Goal: Task Accomplishment & Management: Manage account settings

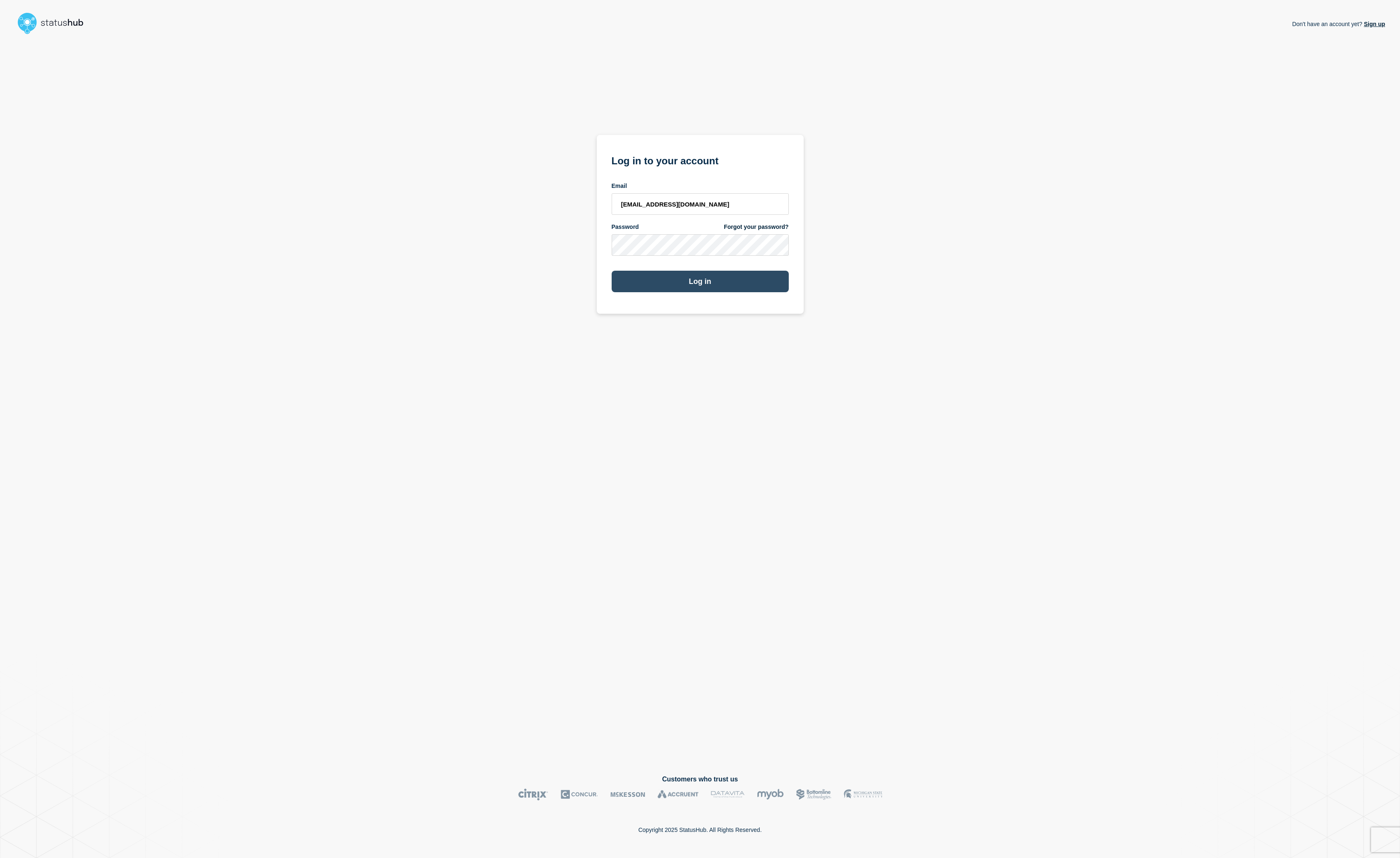
click at [751, 274] on button "Log in" at bounding box center [700, 282] width 177 height 22
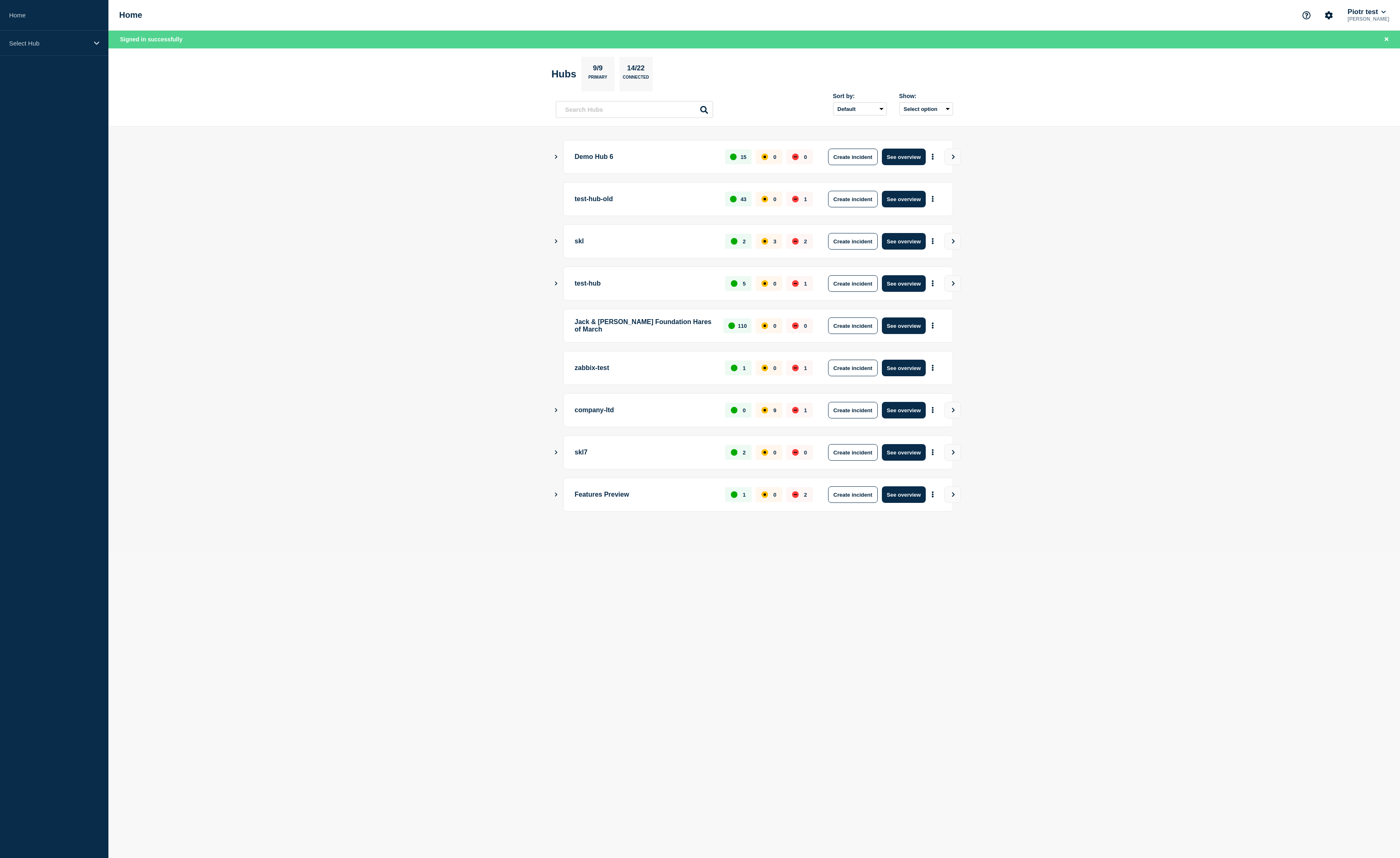
click at [557, 157] on icon "Show Connected Hubs" at bounding box center [556, 157] width 3 height 4
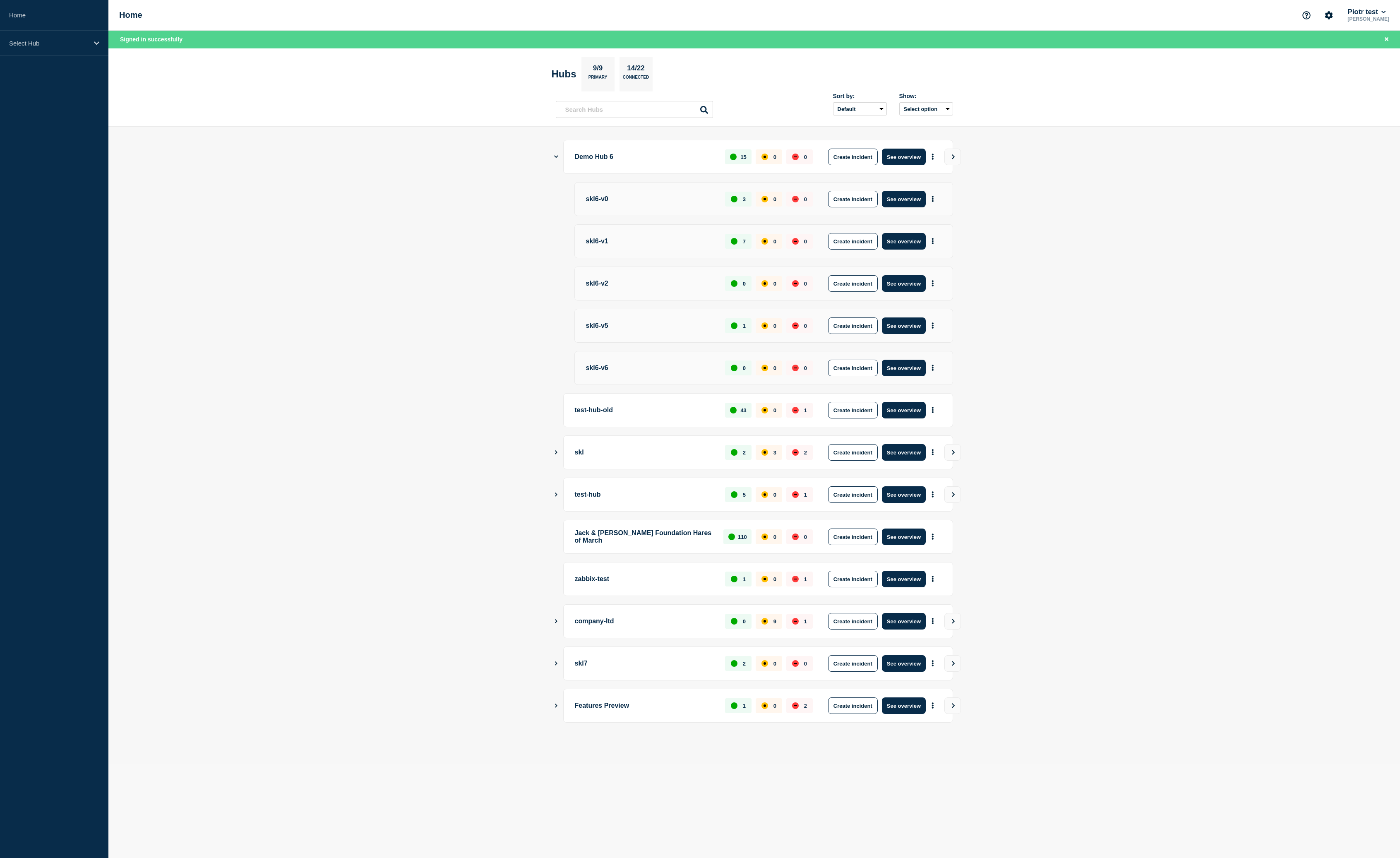
click at [557, 157] on icon "Show Connected Hubs" at bounding box center [557, 157] width 4 height 3
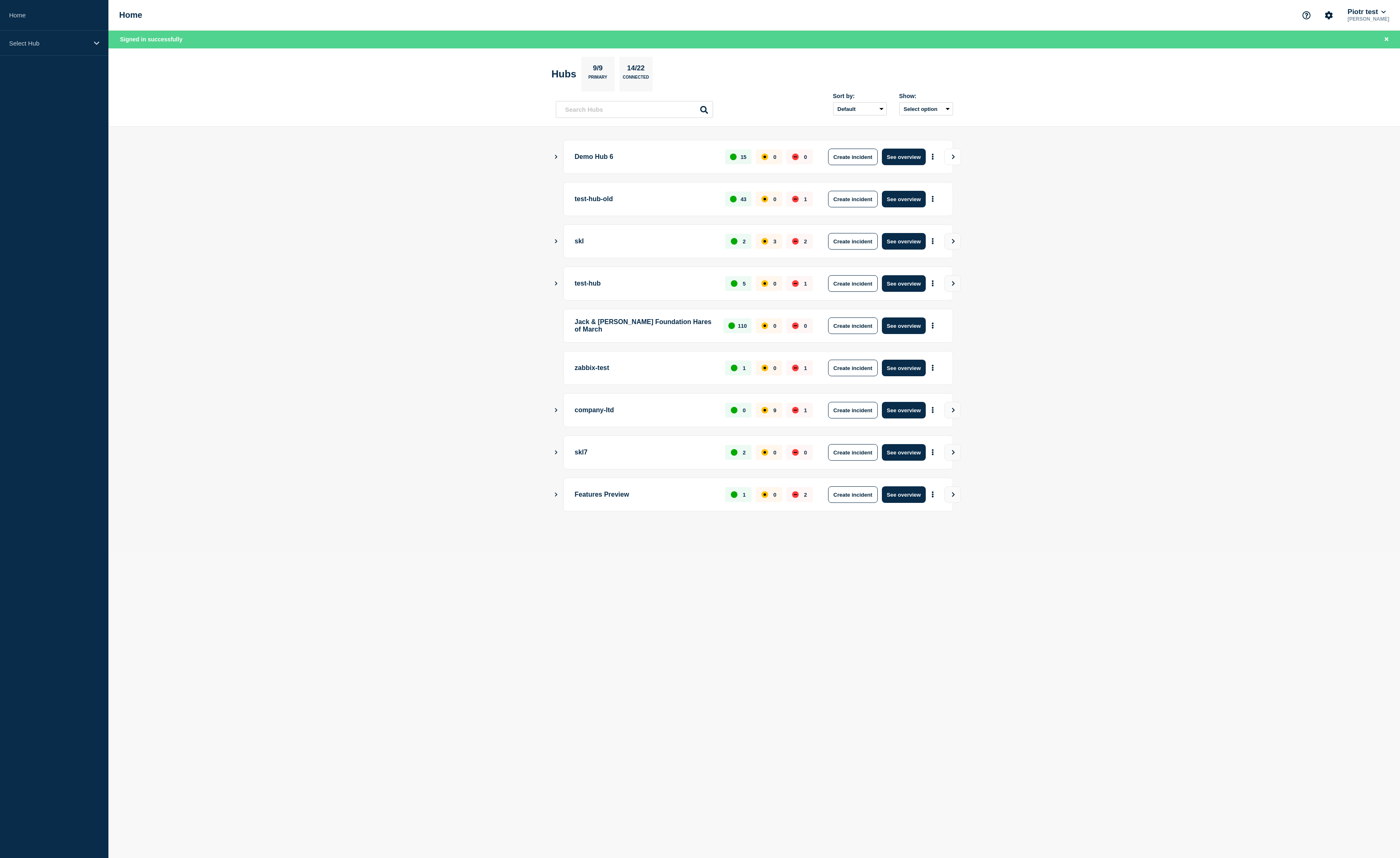
click at [955, 156] on icon "View" at bounding box center [953, 157] width 5 height 5
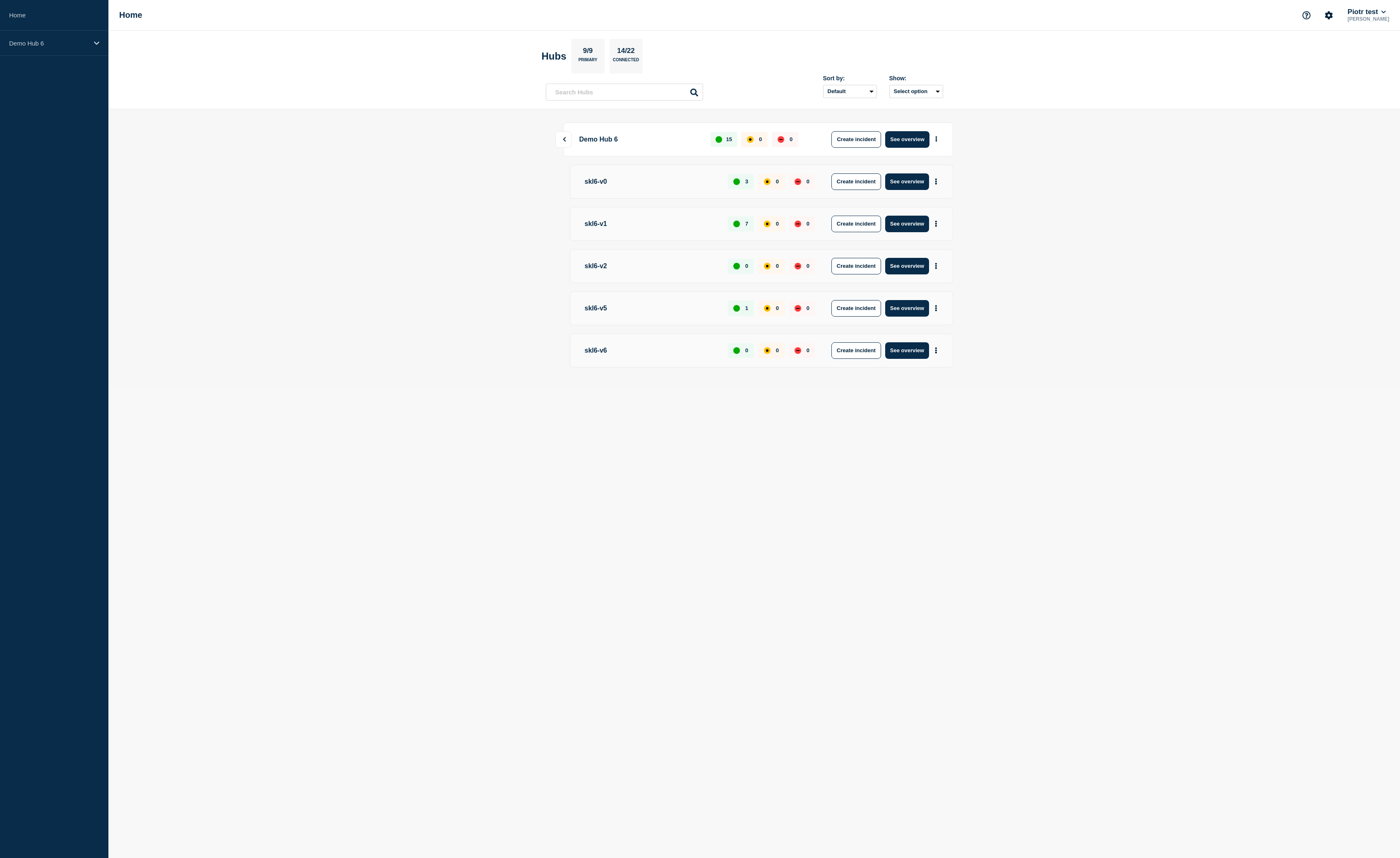
click at [567, 136] on button at bounding box center [564, 139] width 16 height 16
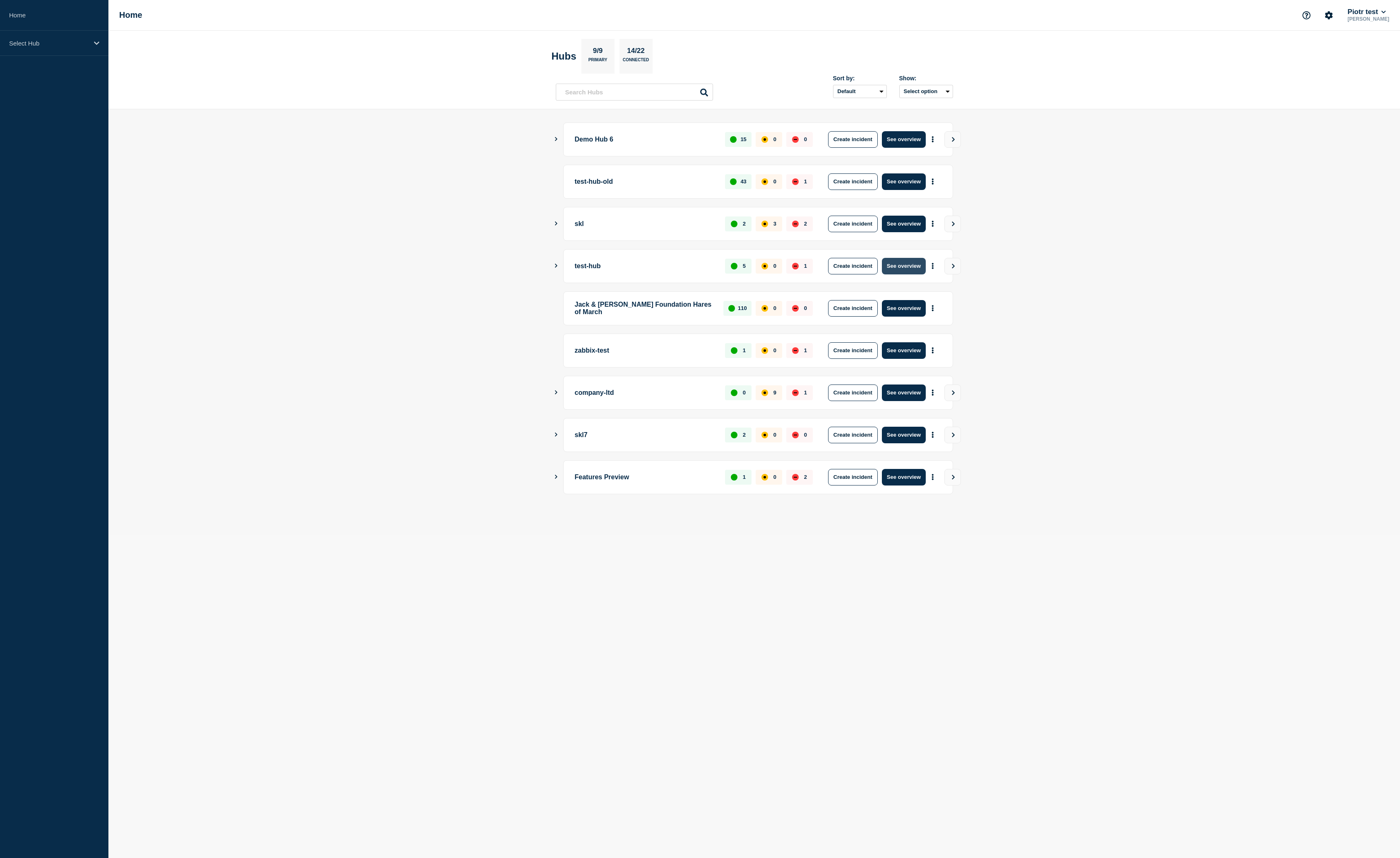
click at [906, 266] on button "See overview" at bounding box center [904, 266] width 44 height 16
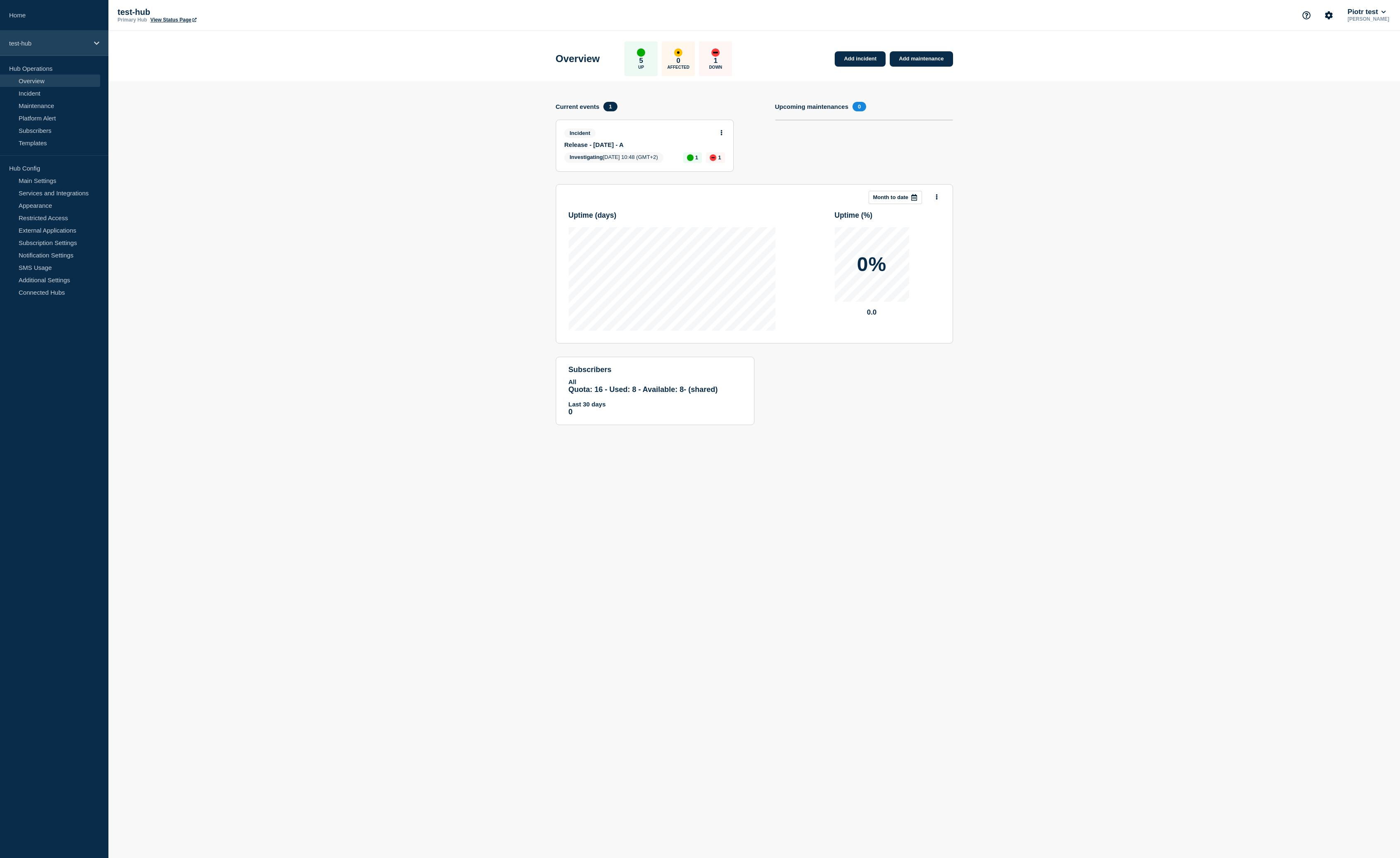
click at [83, 47] on p "test-hub" at bounding box center [49, 43] width 79 height 7
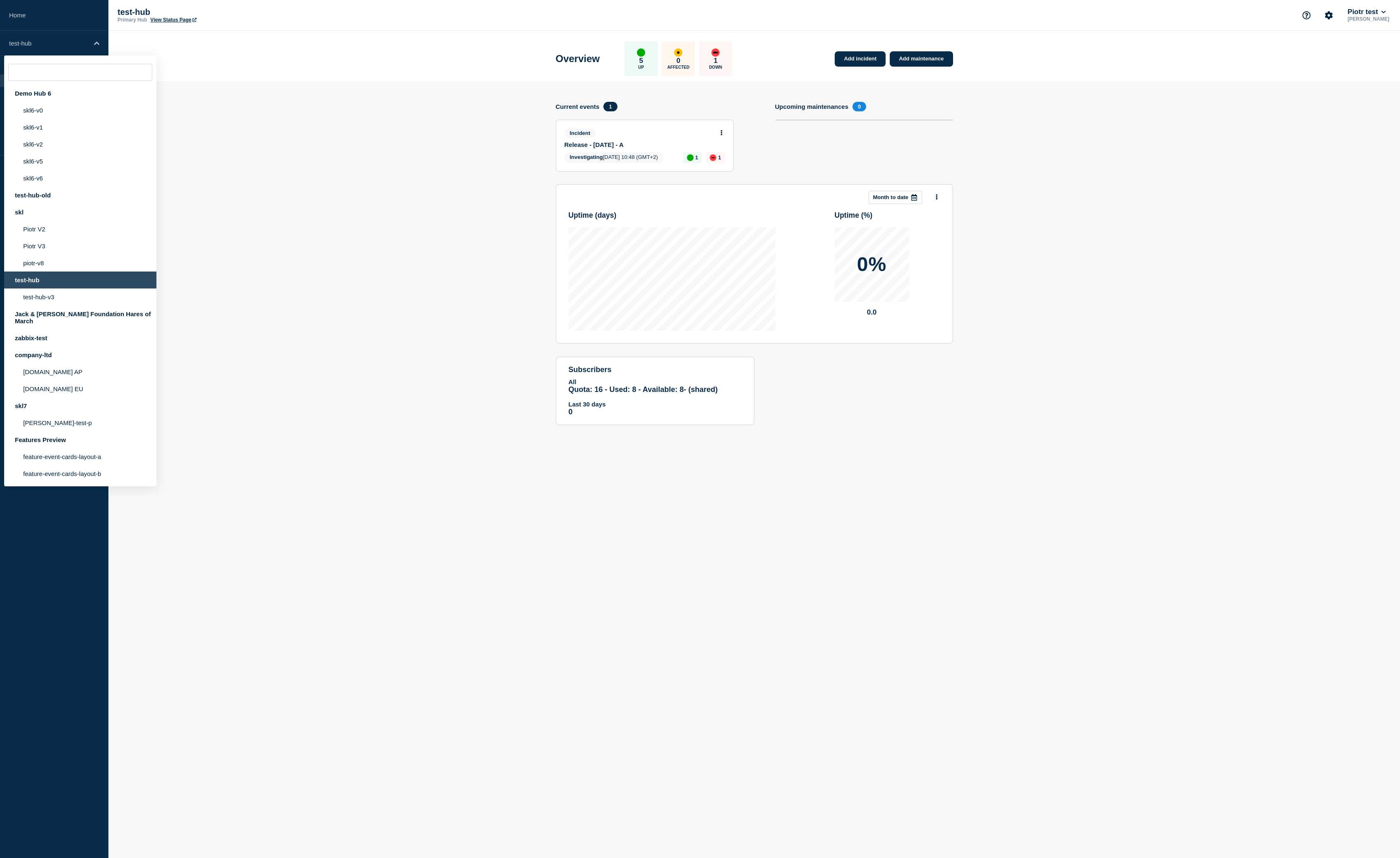
click at [358, 302] on section "Add incident Add maintenance Current events 1 Incident Release - [DATE] - A Inv…" at bounding box center [754, 259] width 1291 height 357
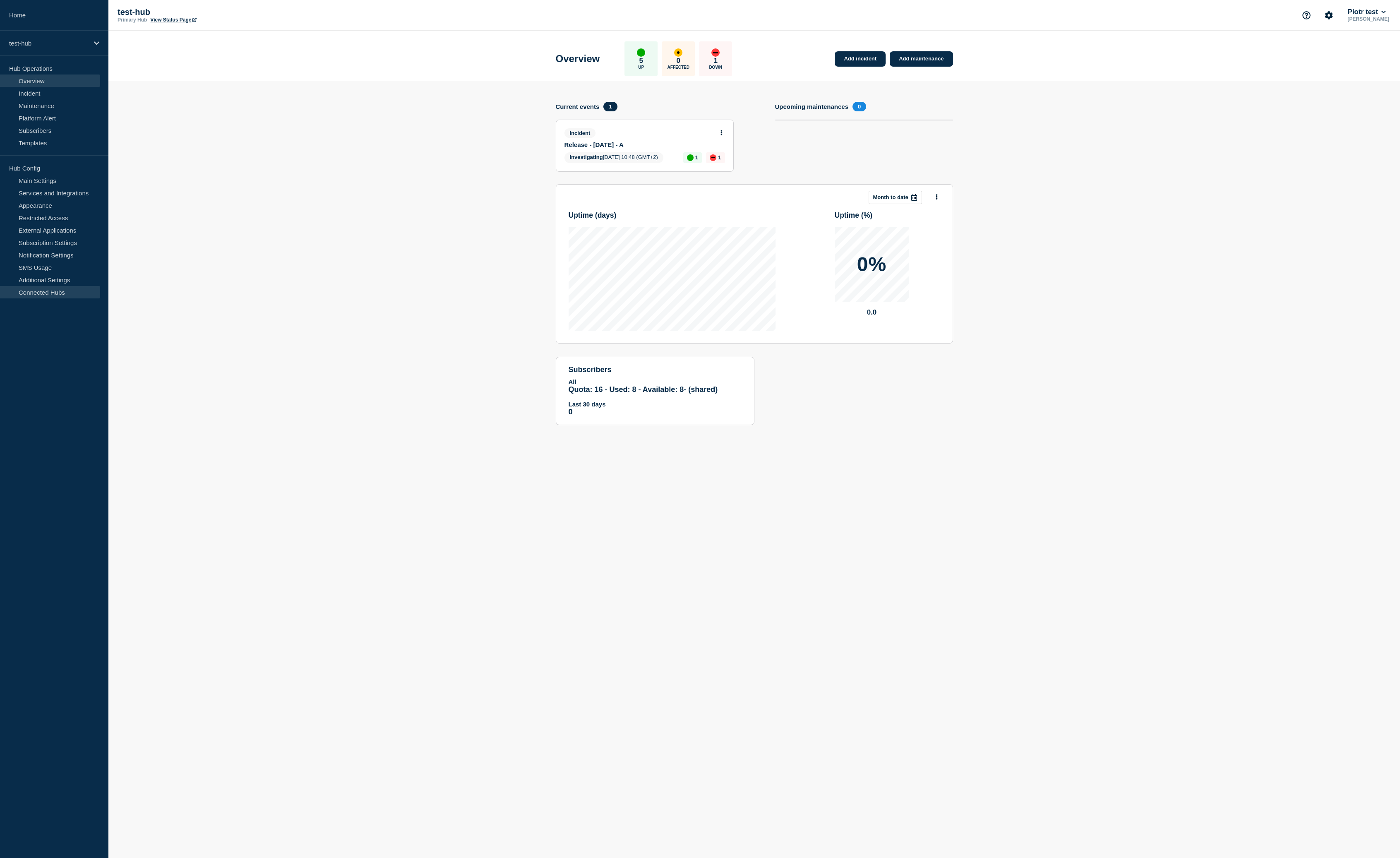
click at [58, 294] on link "Connected Hubs" at bounding box center [50, 292] width 100 height 13
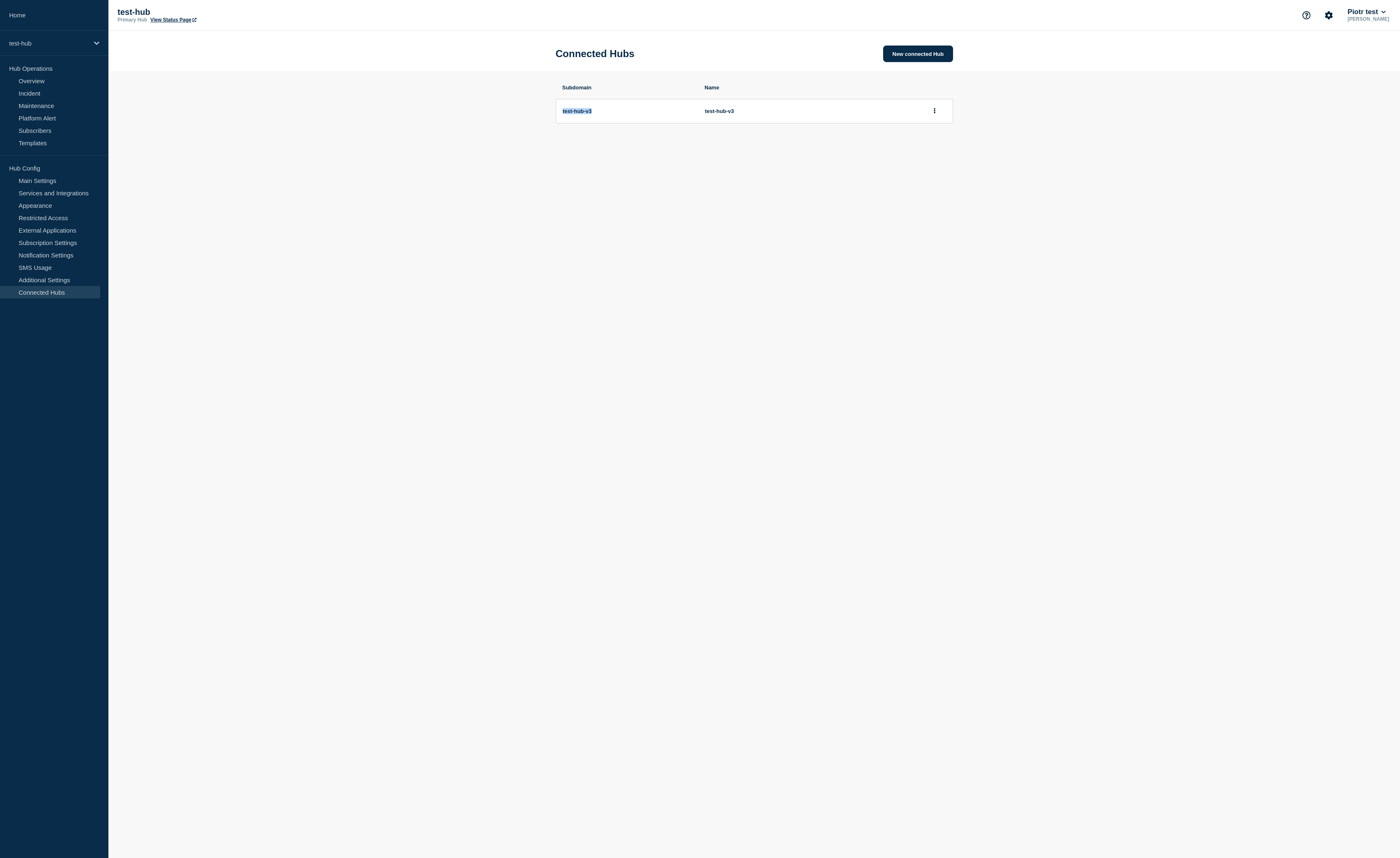
drag, startPoint x: 609, startPoint y: 119, endPoint x: 562, endPoint y: 116, distance: 47.1
click at [562, 116] on li "test-hub-v3 test-hub-v3" at bounding box center [754, 111] width 397 height 24
copy span "test-hub-v3"
click at [926, 49] on button "New connected Hub" at bounding box center [918, 54] width 70 height 16
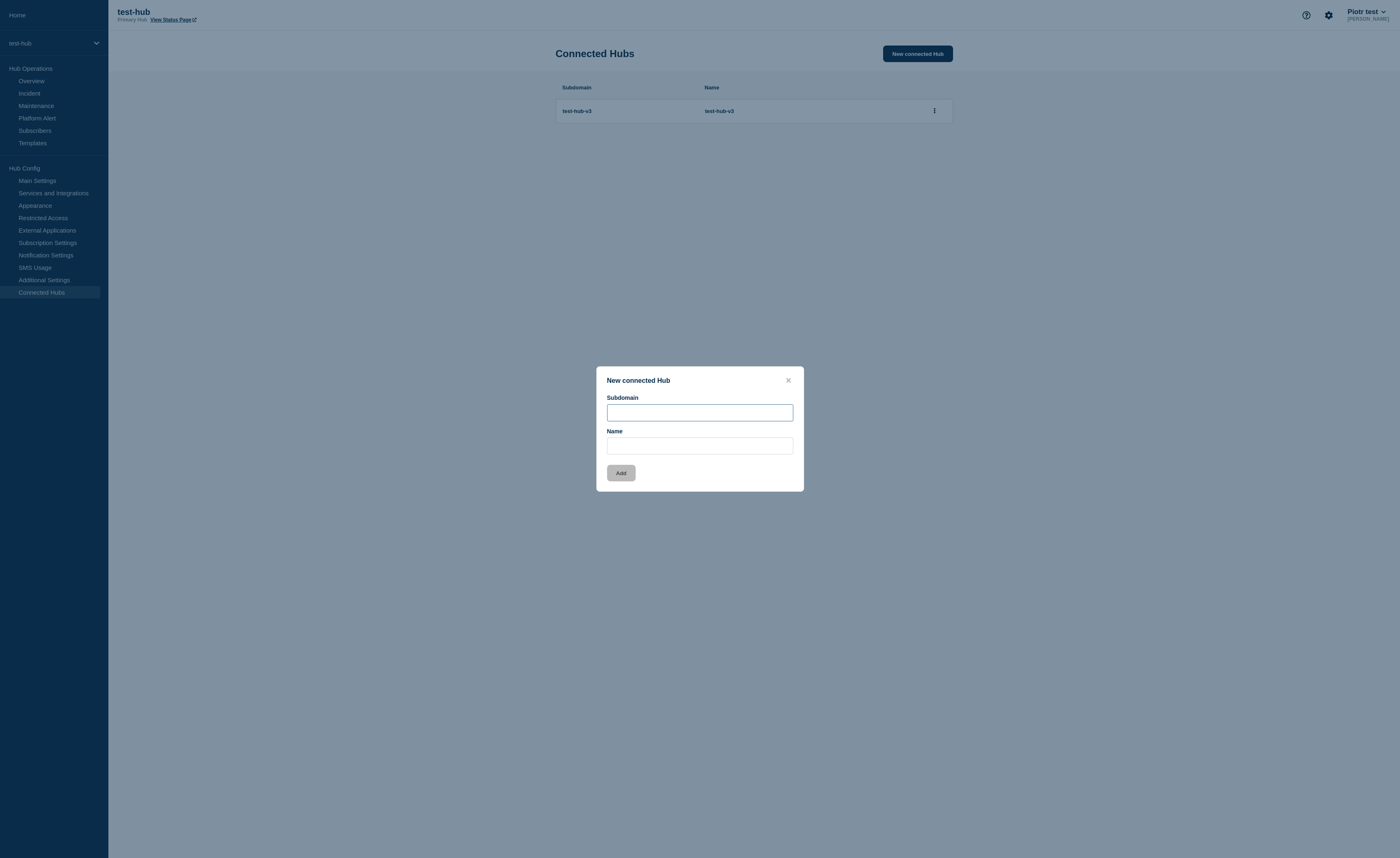
drag, startPoint x: 628, startPoint y: 407, endPoint x: 653, endPoint y: 416, distance: 26.6
click at [629, 407] on input "Subdomain" at bounding box center [700, 413] width 186 height 17
paste input "test-hub-v3"
type input "test-hub-no-history"
paste input "test-hub-no-history"
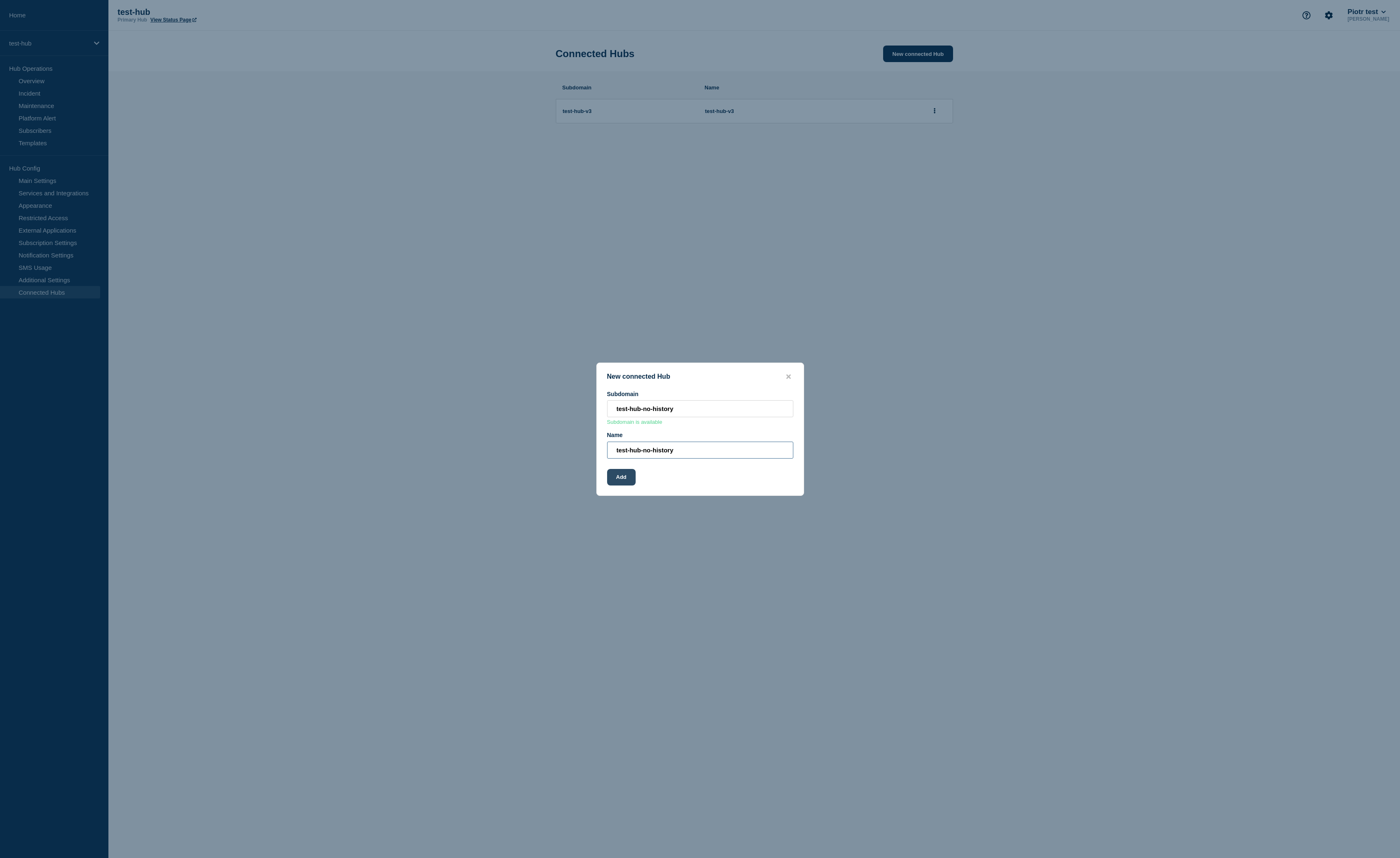
type input "test-hub-no-history"
click at [625, 480] on button "Add" at bounding box center [621, 477] width 29 height 16
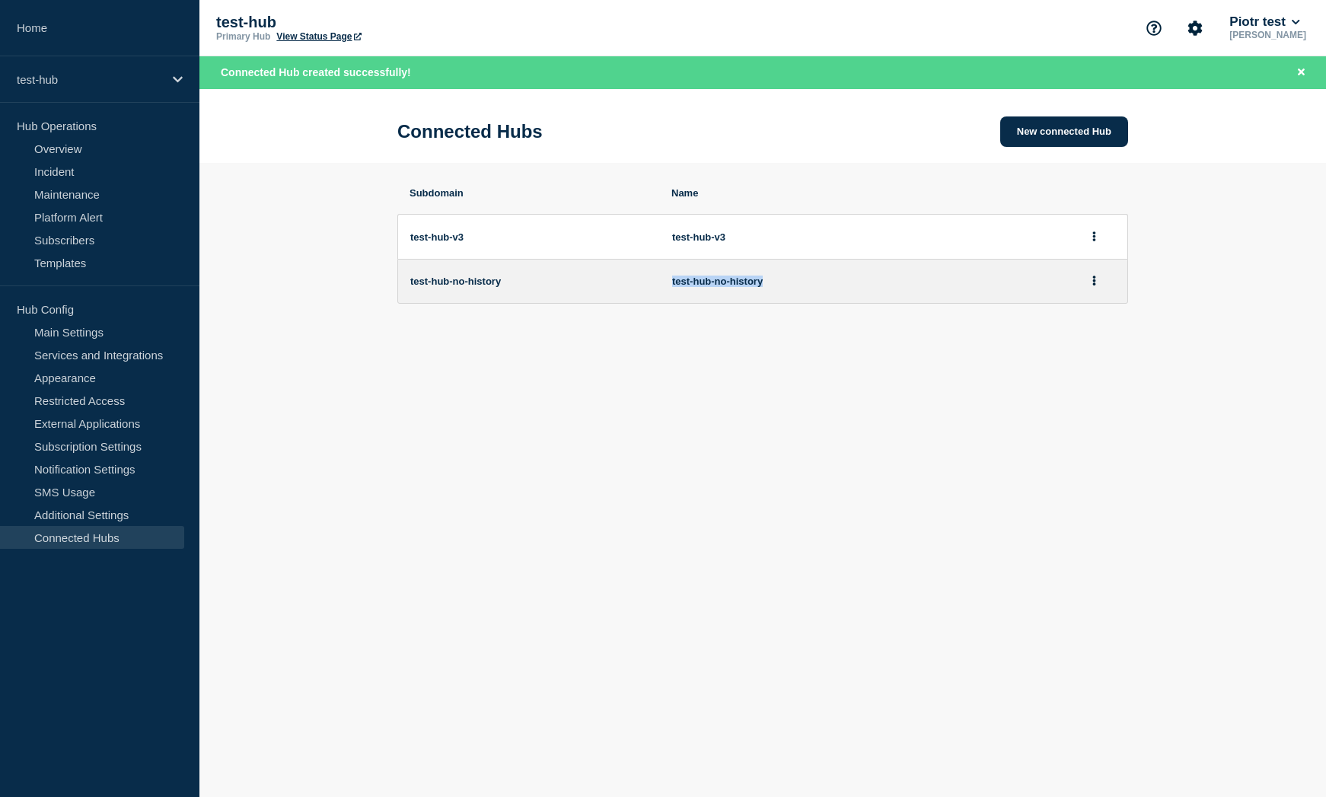
drag, startPoint x: 768, startPoint y: 290, endPoint x: 662, endPoint y: 295, distance: 105.9
click at [662, 295] on li "test-hub-no-history test-hub-no-history" at bounding box center [762, 281] width 731 height 45
copy li "test-hub-no-history"
click at [573, 352] on div "Subdomain Name test-hub-v3 test-hub-v3 test-hub-no-history test-hub-no-history" at bounding box center [762, 275] width 731 height 177
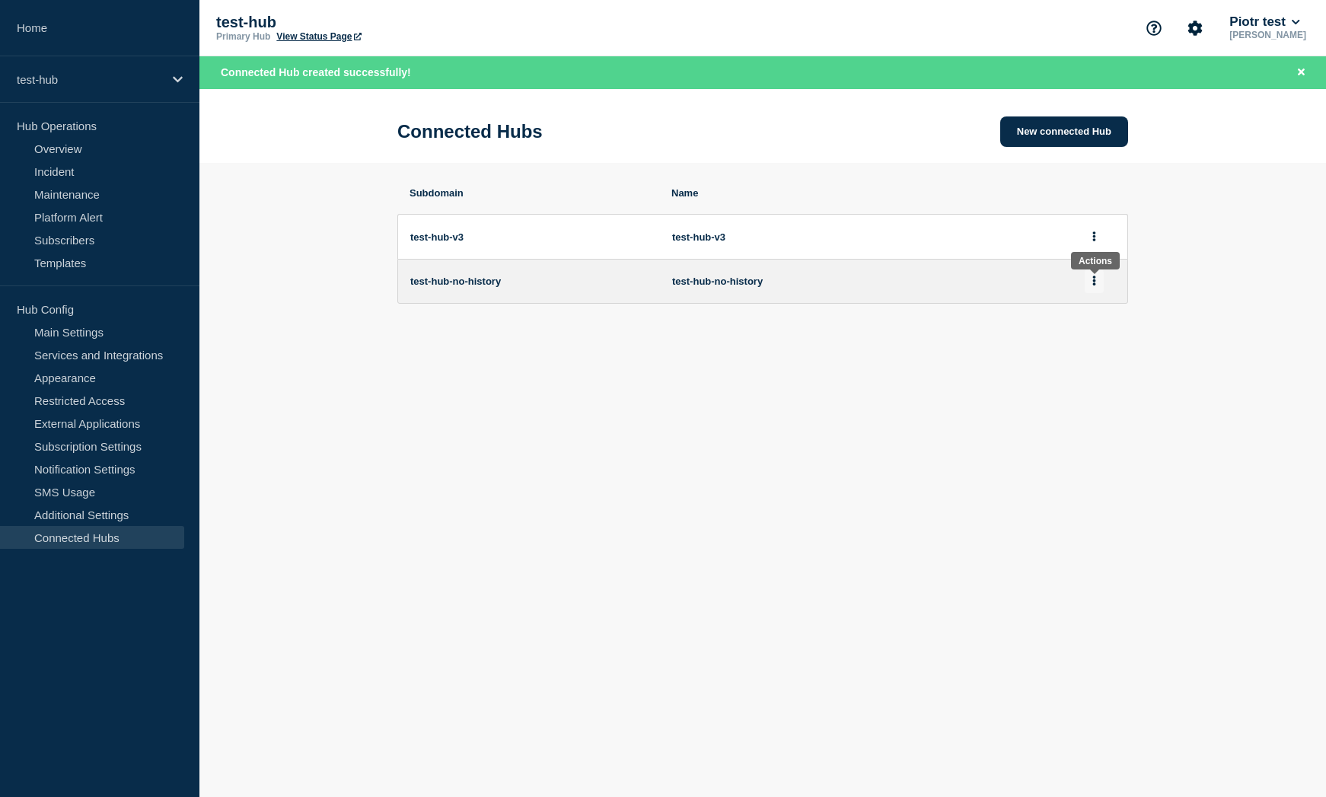
click at [1099, 286] on button at bounding box center [1094, 282] width 19 height 24
click at [953, 375] on main "Connected Hubs New connected Hub Subdomain Name test-hub-v3 test-hub-v3 test-hu…" at bounding box center [763, 238] width 1127 height 298
click at [1301, 75] on icon "Close banner" at bounding box center [1301, 72] width 7 height 10
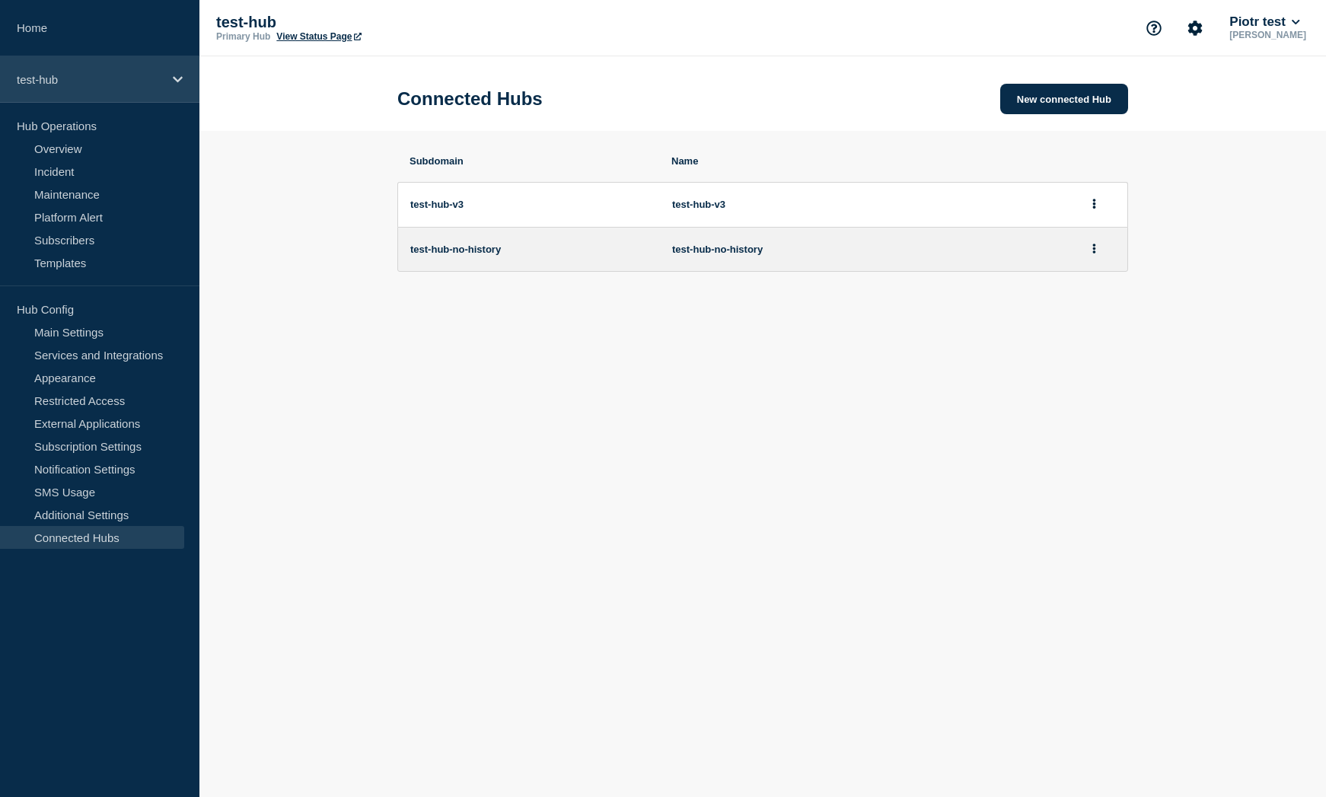
click at [92, 98] on div "test-hub" at bounding box center [100, 79] width 200 height 46
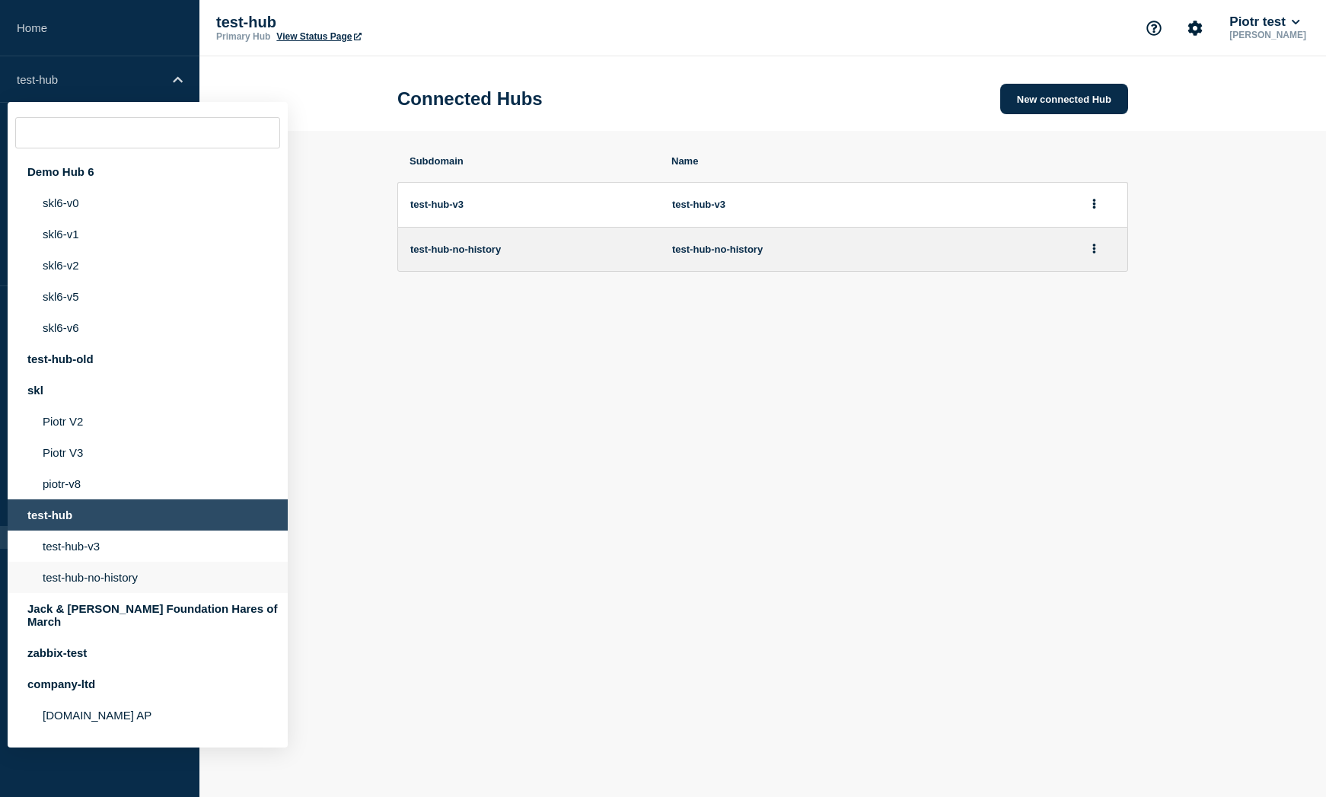
click at [115, 593] on li "test-hub-no-history" at bounding box center [148, 577] width 280 height 31
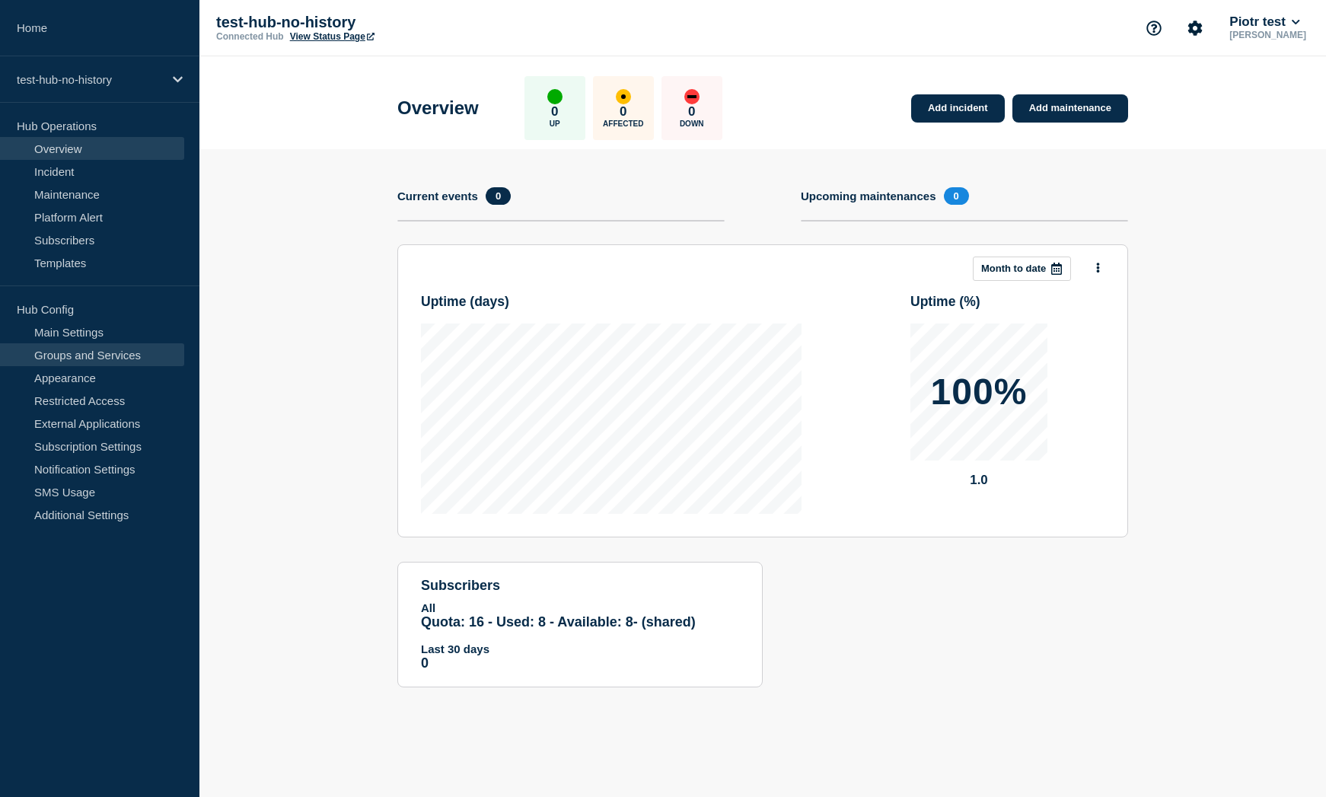
click at [117, 363] on link "Groups and Services" at bounding box center [92, 354] width 184 height 23
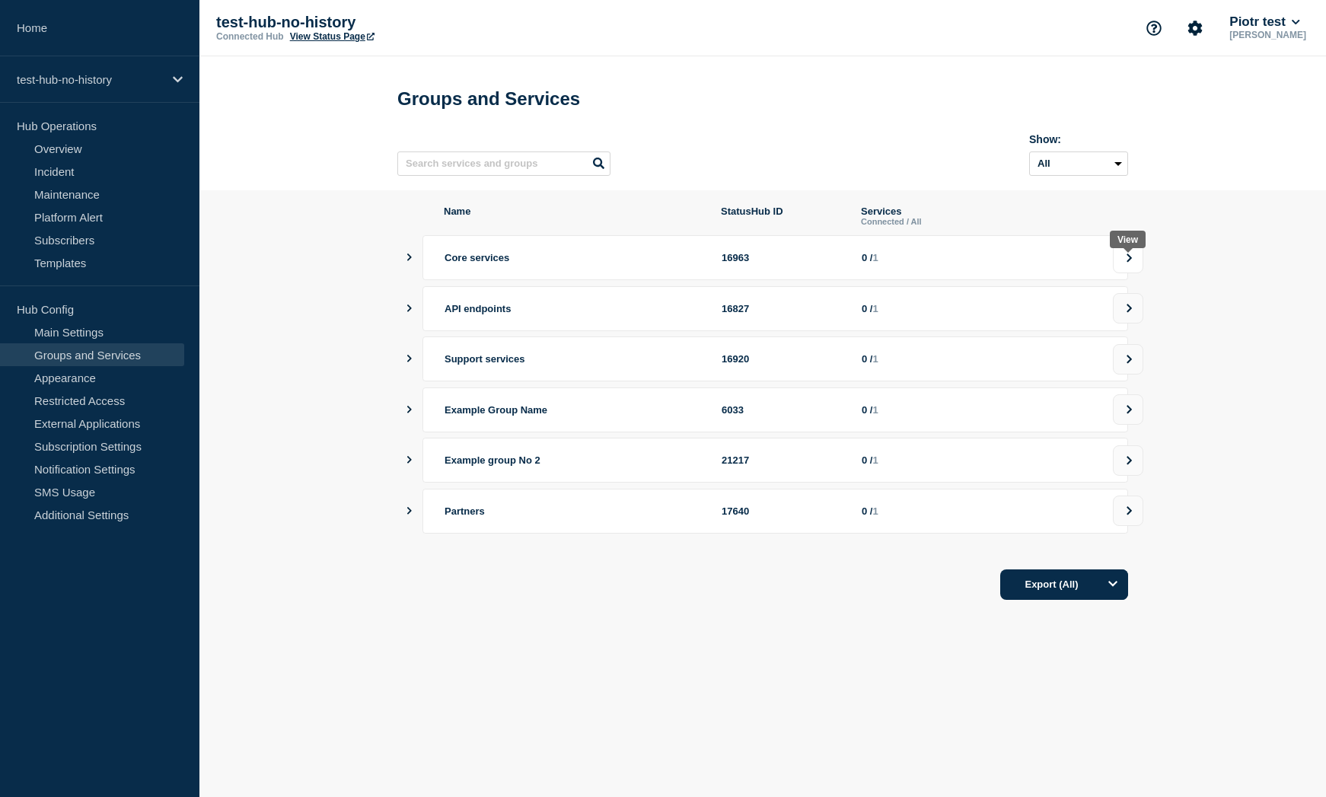
click at [1139, 272] on button at bounding box center [1128, 258] width 30 height 30
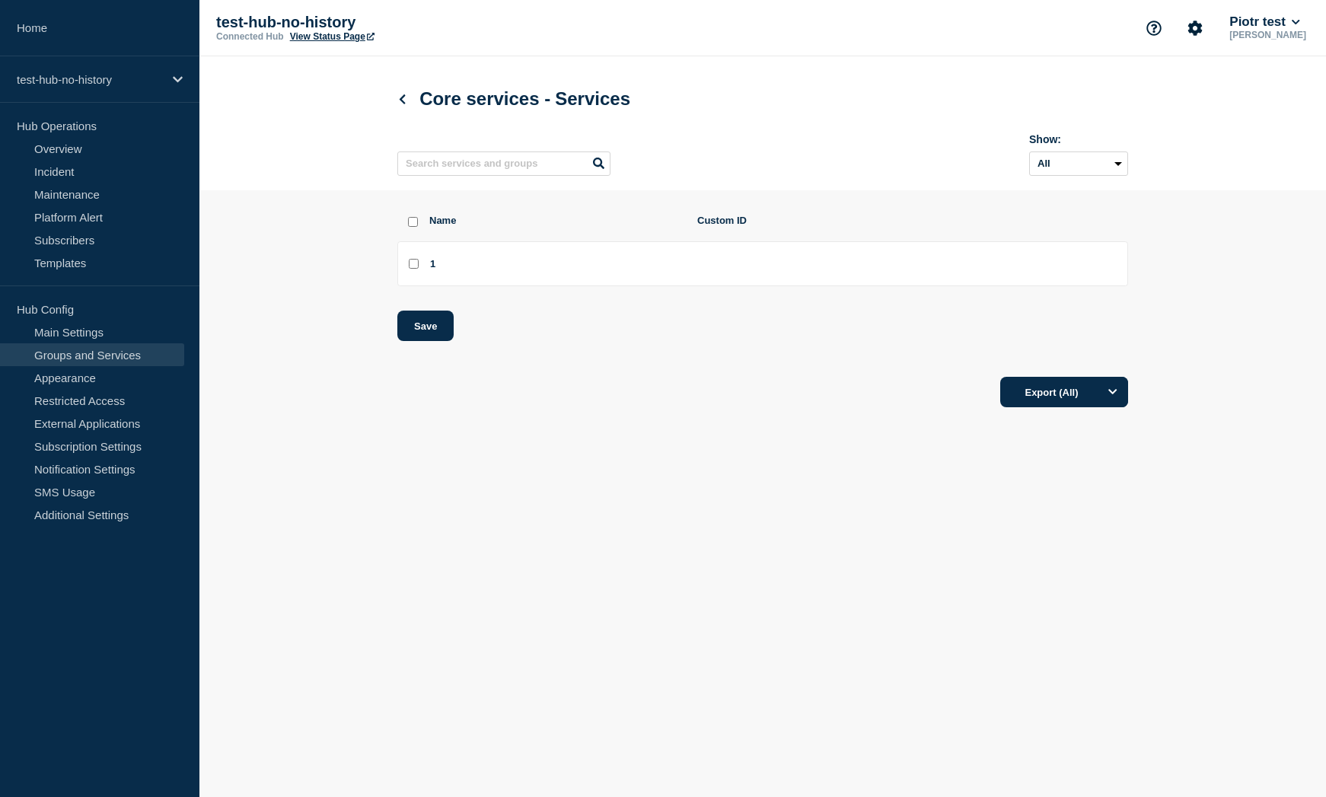
click at [411, 269] on input "1 checkbox" at bounding box center [414, 264] width 10 height 10
checkbox input "true"
click at [420, 336] on button "Save" at bounding box center [425, 326] width 56 height 30
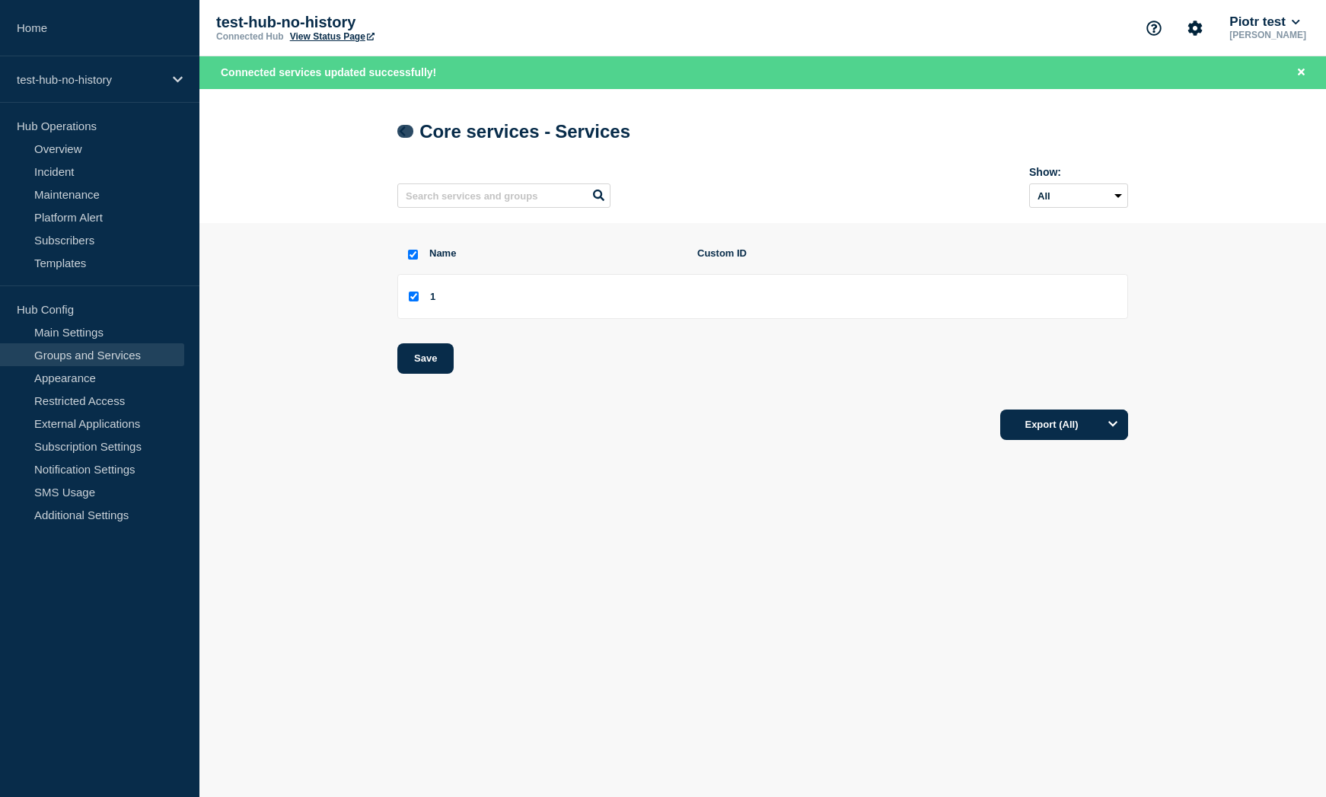
click at [403, 136] on icon at bounding box center [402, 131] width 11 height 10
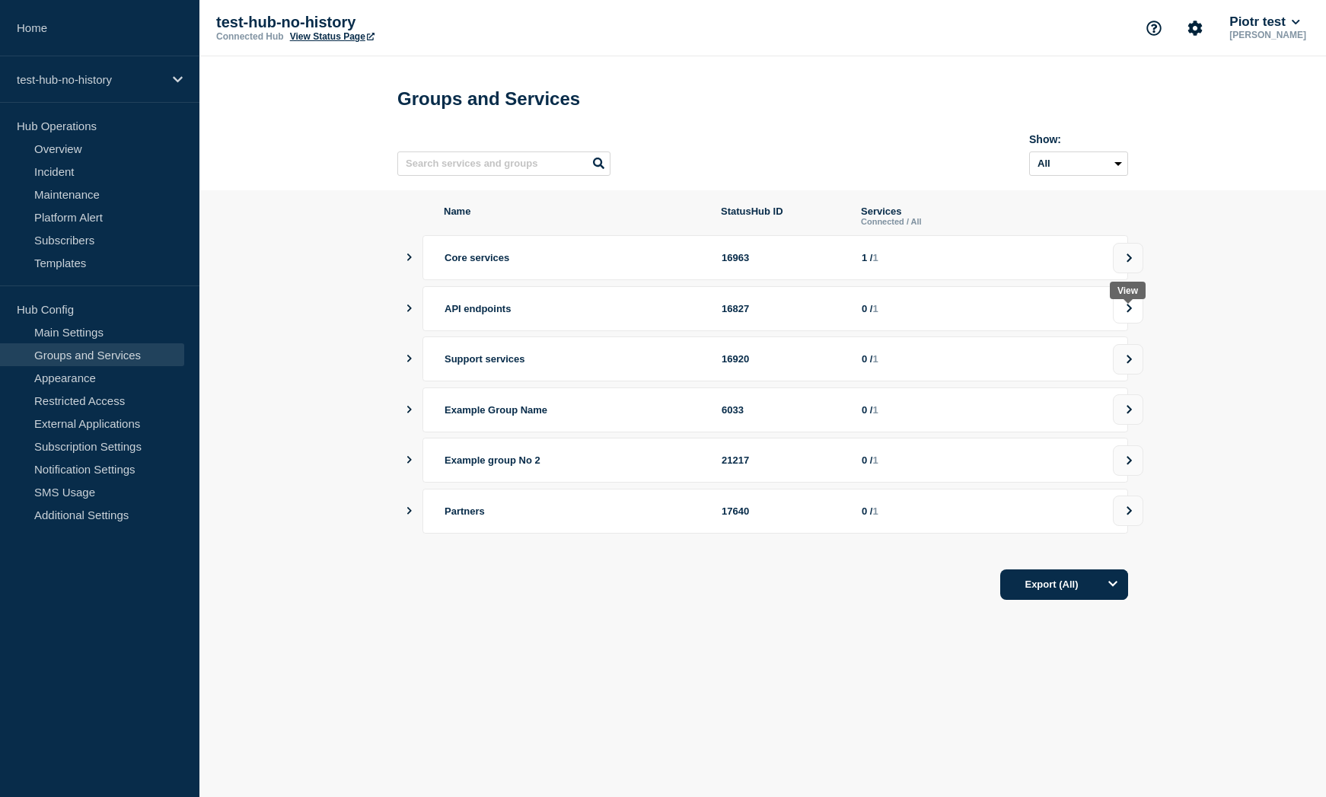
click at [1136, 311] on button at bounding box center [1128, 308] width 30 height 30
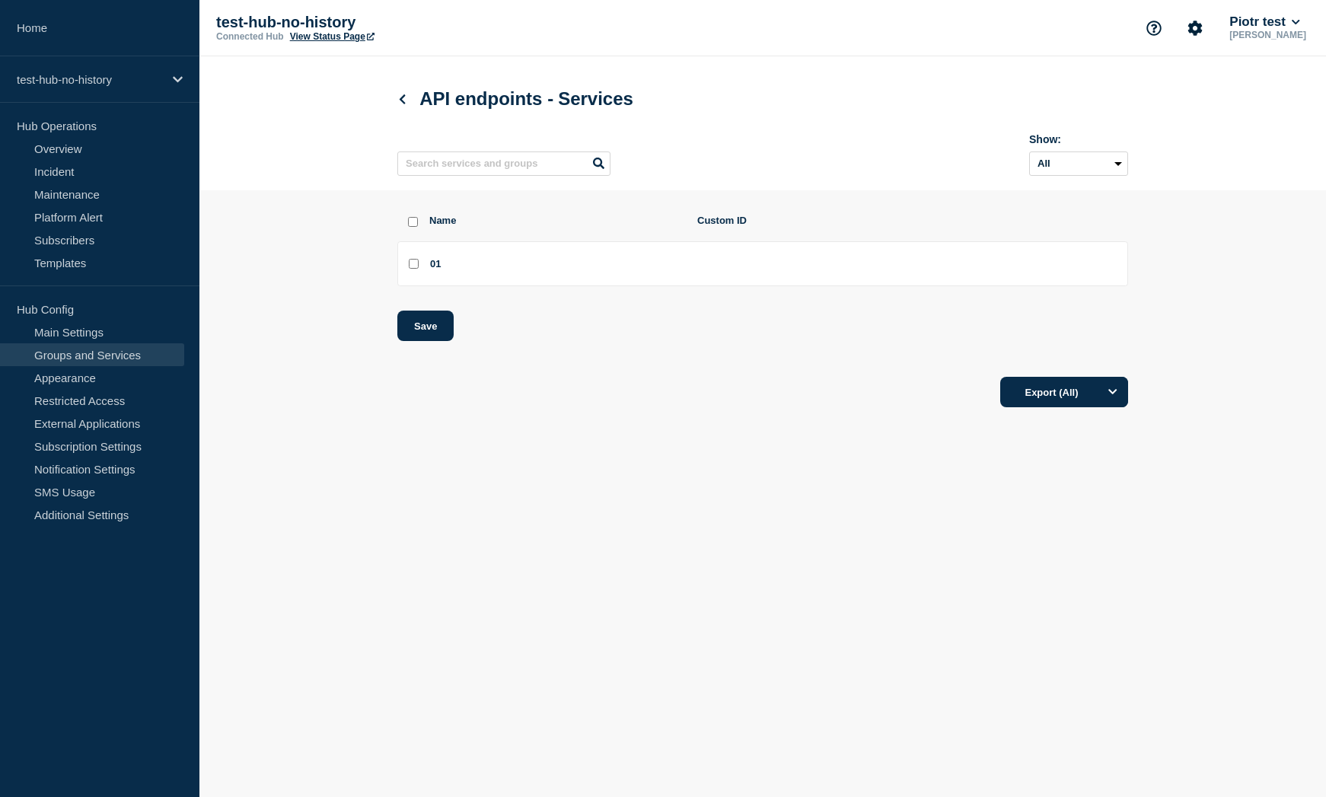
click at [411, 269] on input "01 checkbox" at bounding box center [414, 264] width 10 height 10
checkbox input "true"
click at [433, 330] on button "Save" at bounding box center [425, 326] width 56 height 30
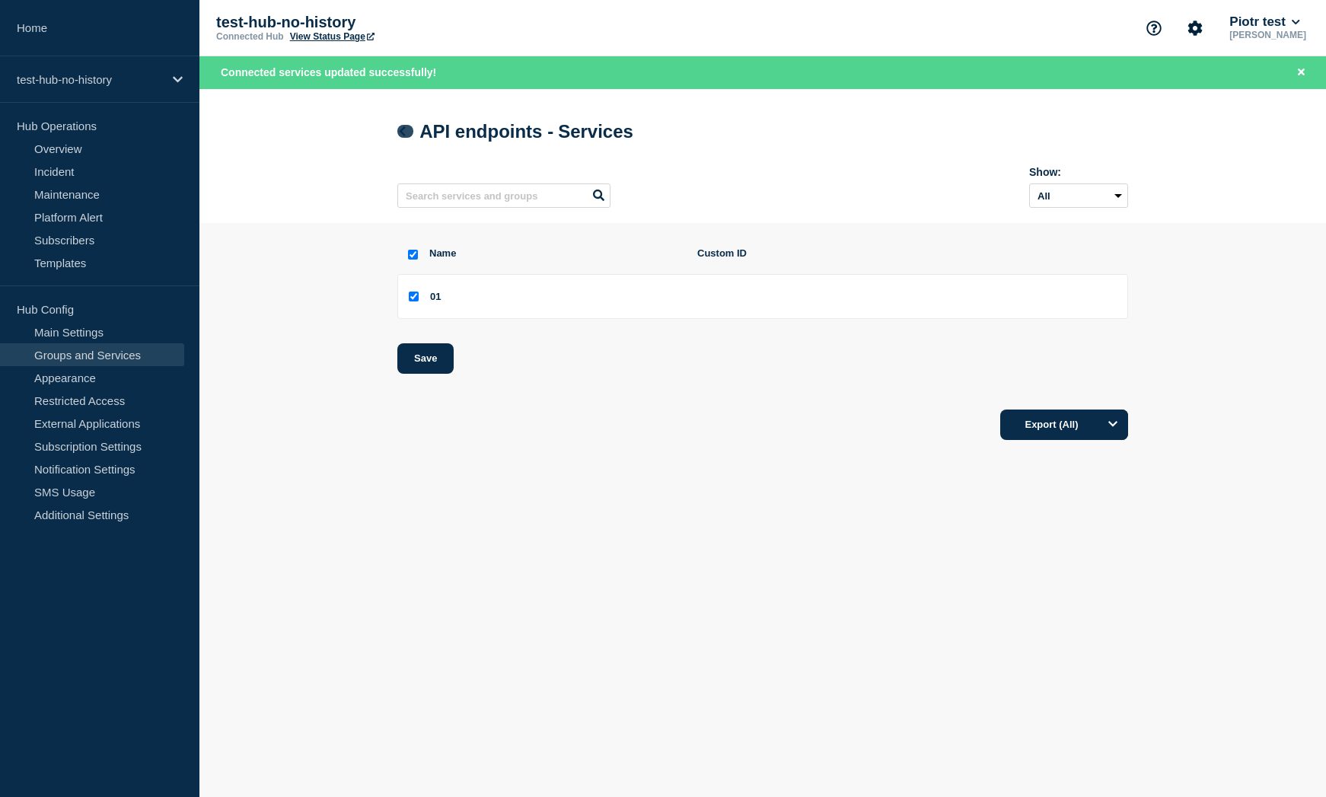
click at [405, 133] on icon at bounding box center [402, 131] width 11 height 10
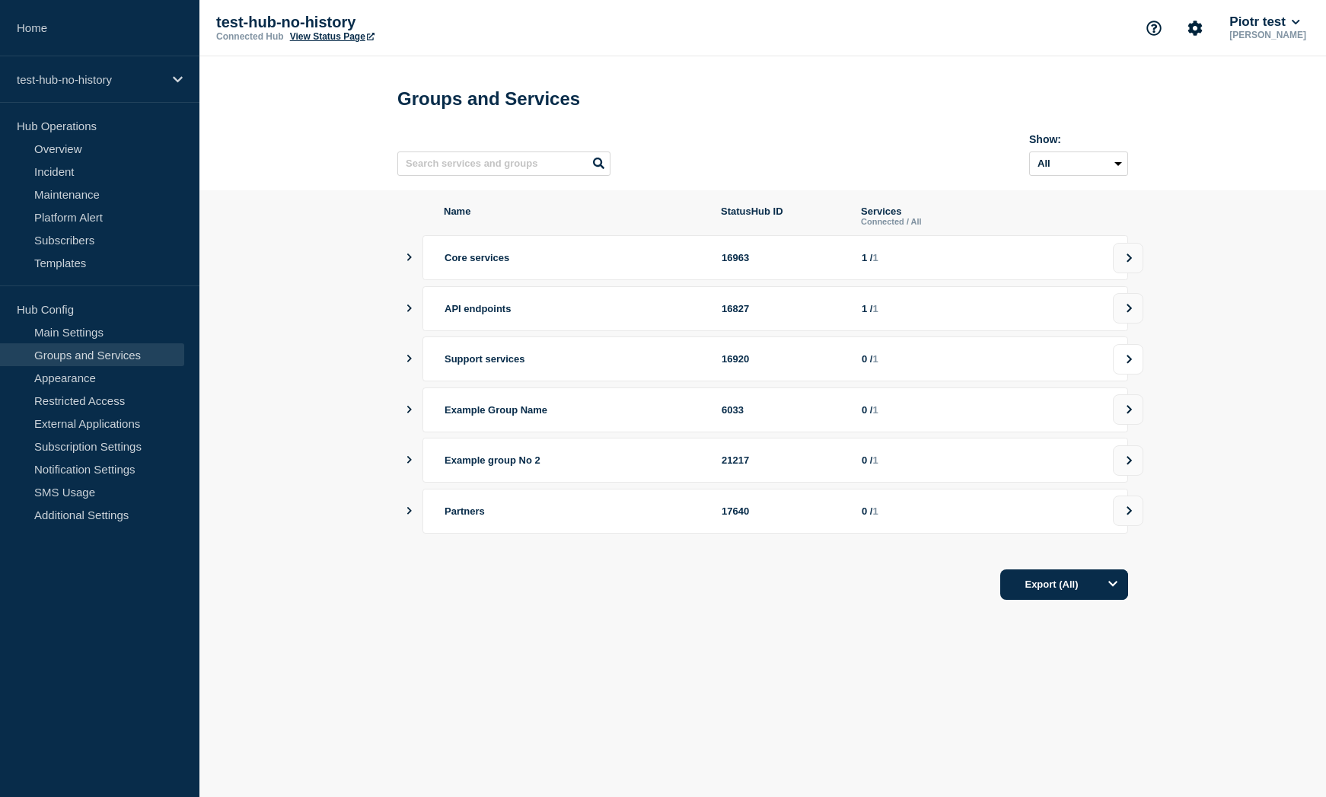
click at [1134, 361] on button at bounding box center [1128, 359] width 30 height 30
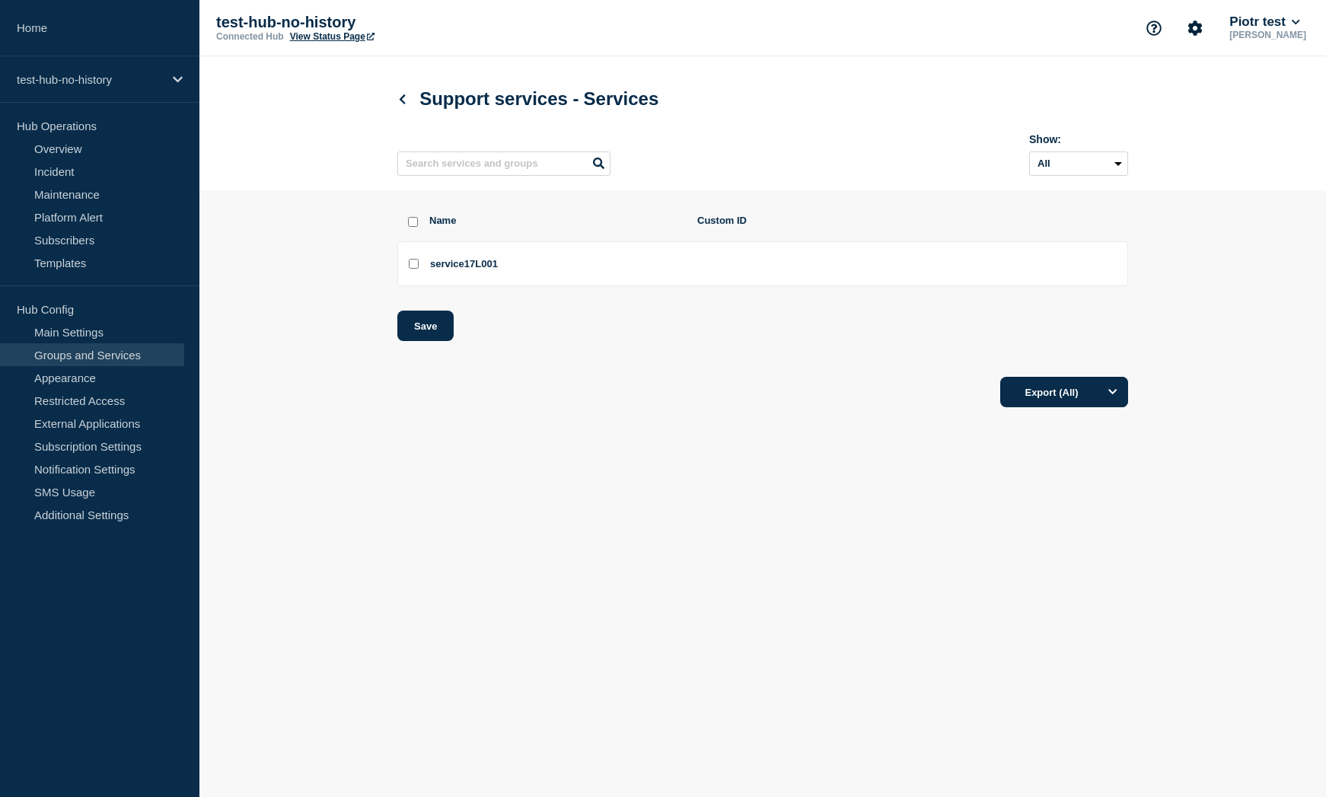
click at [412, 269] on input "service17L001 checkbox" at bounding box center [414, 264] width 10 height 10
checkbox input "true"
click at [419, 337] on button "Save" at bounding box center [425, 326] width 56 height 30
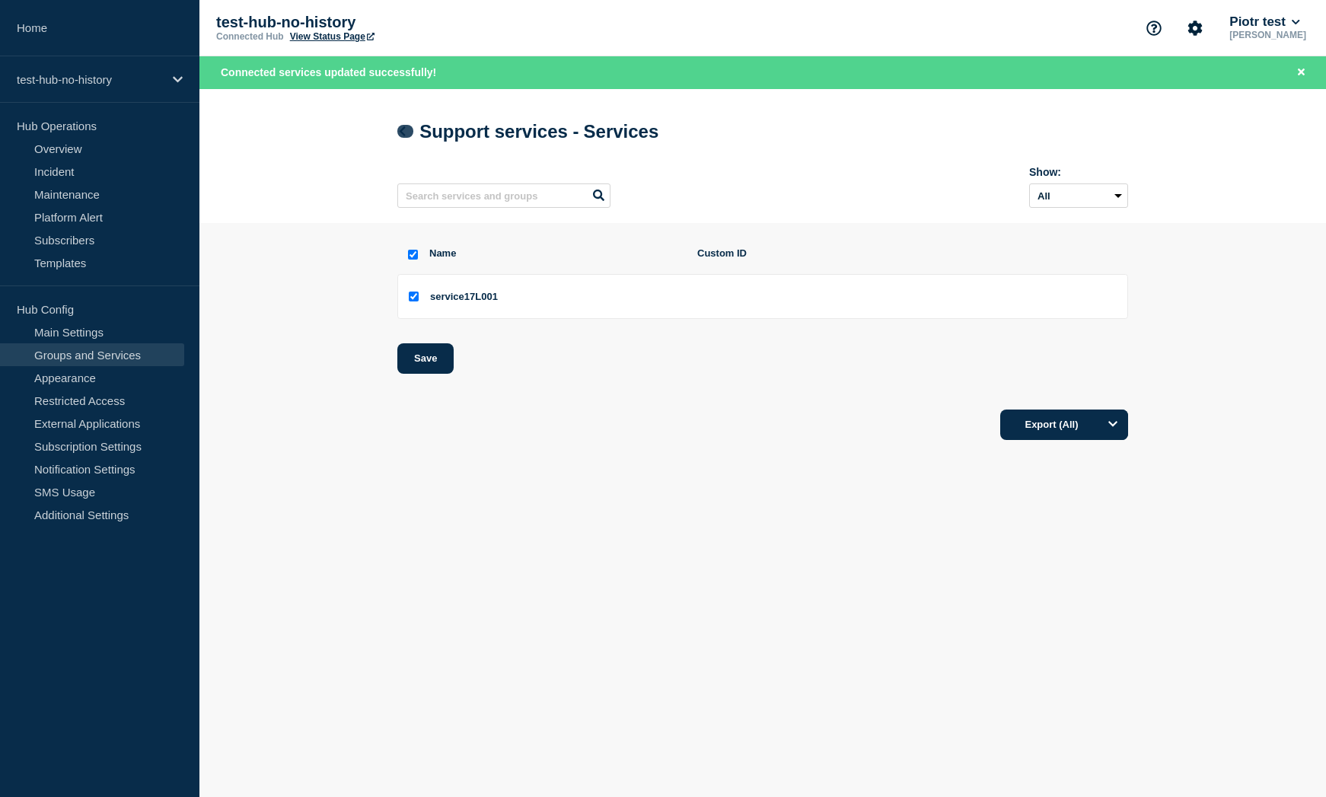
click at [399, 132] on icon at bounding box center [402, 131] width 11 height 10
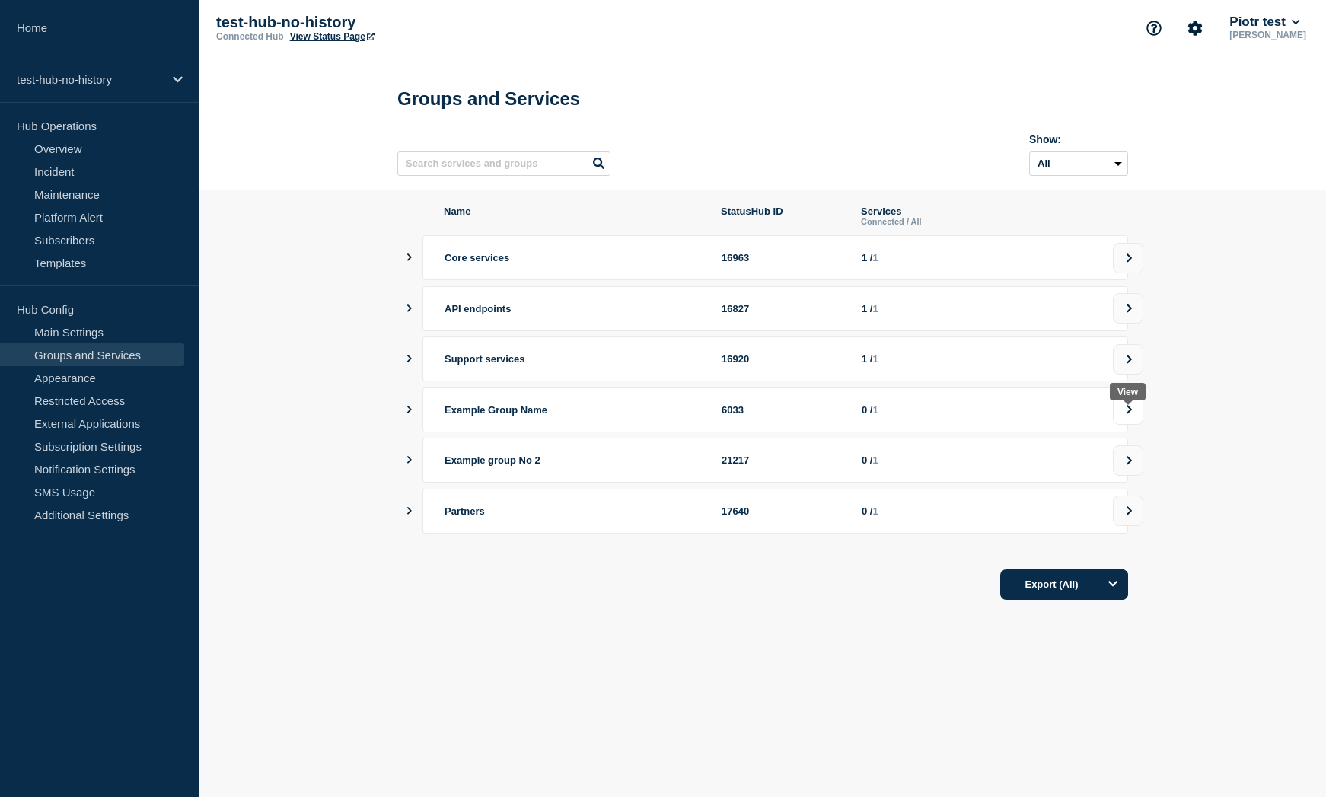
click at [1133, 416] on button at bounding box center [1128, 409] width 30 height 30
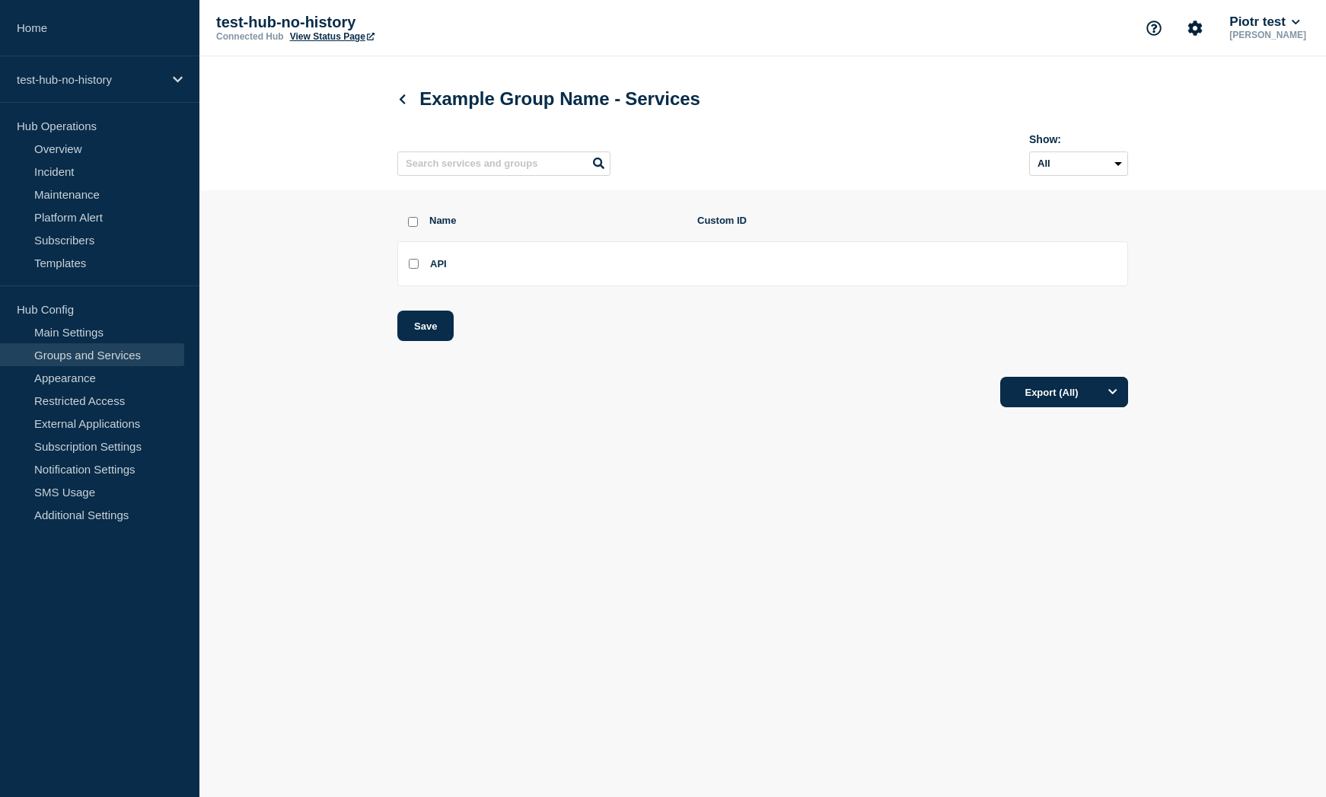
click at [415, 269] on input "API checkbox" at bounding box center [414, 264] width 10 height 10
checkbox input "true"
click at [418, 325] on button "Save" at bounding box center [425, 326] width 56 height 30
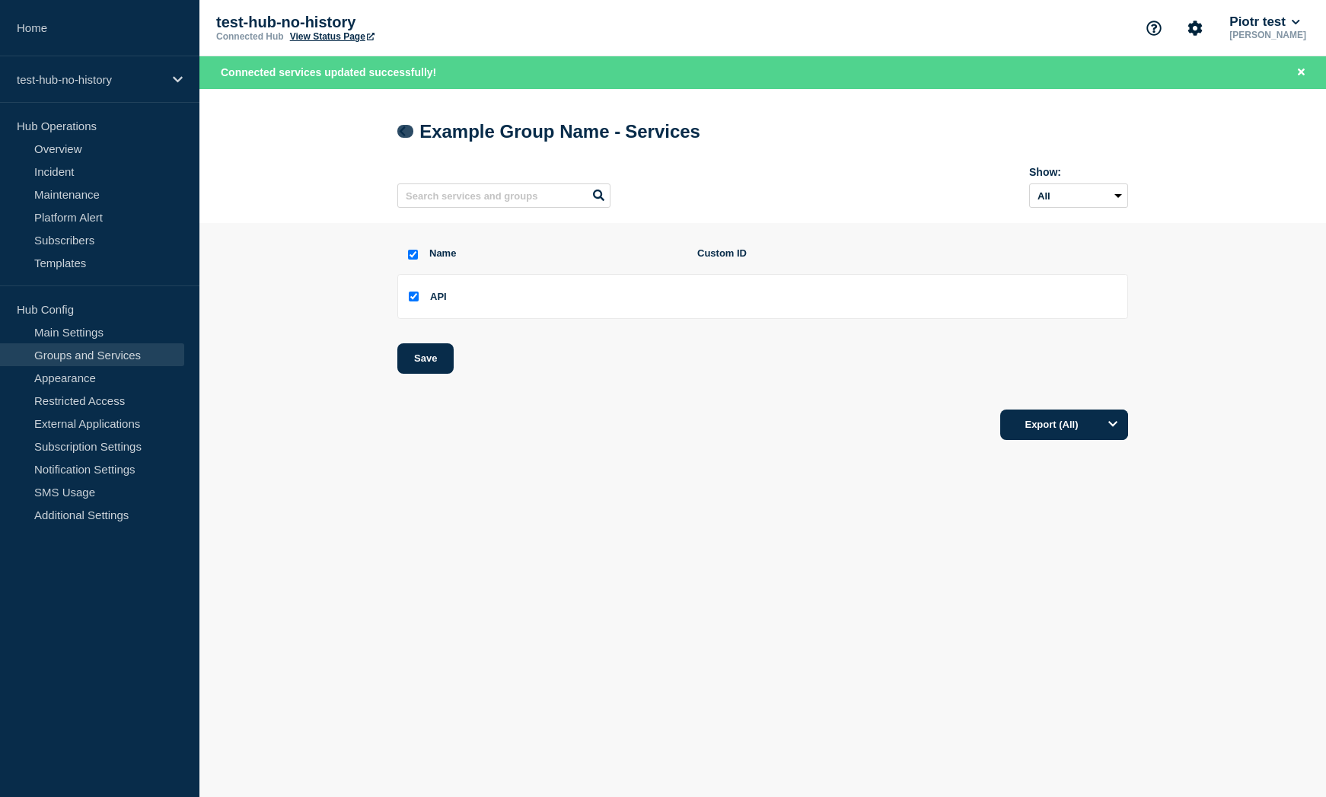
click at [398, 133] on icon at bounding box center [402, 131] width 11 height 10
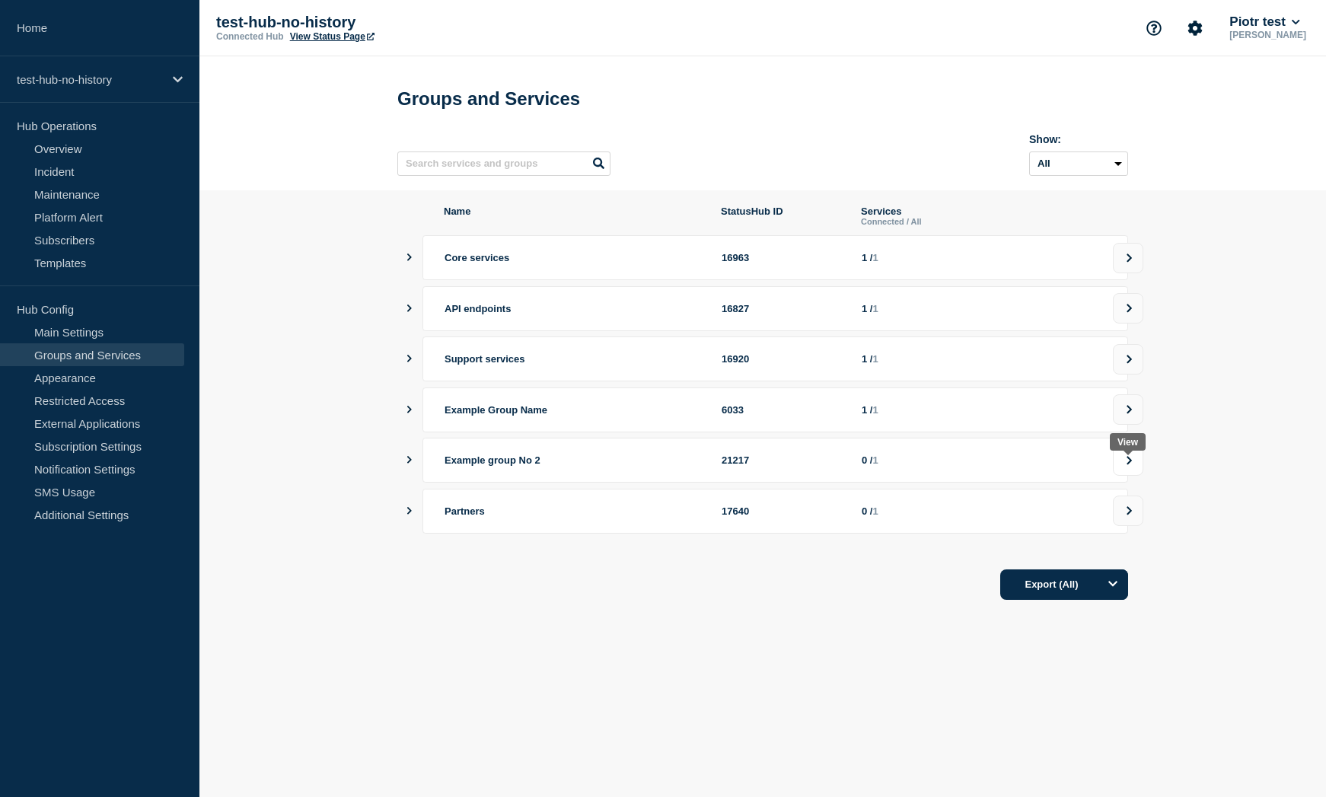
click at [1135, 470] on button at bounding box center [1128, 460] width 30 height 30
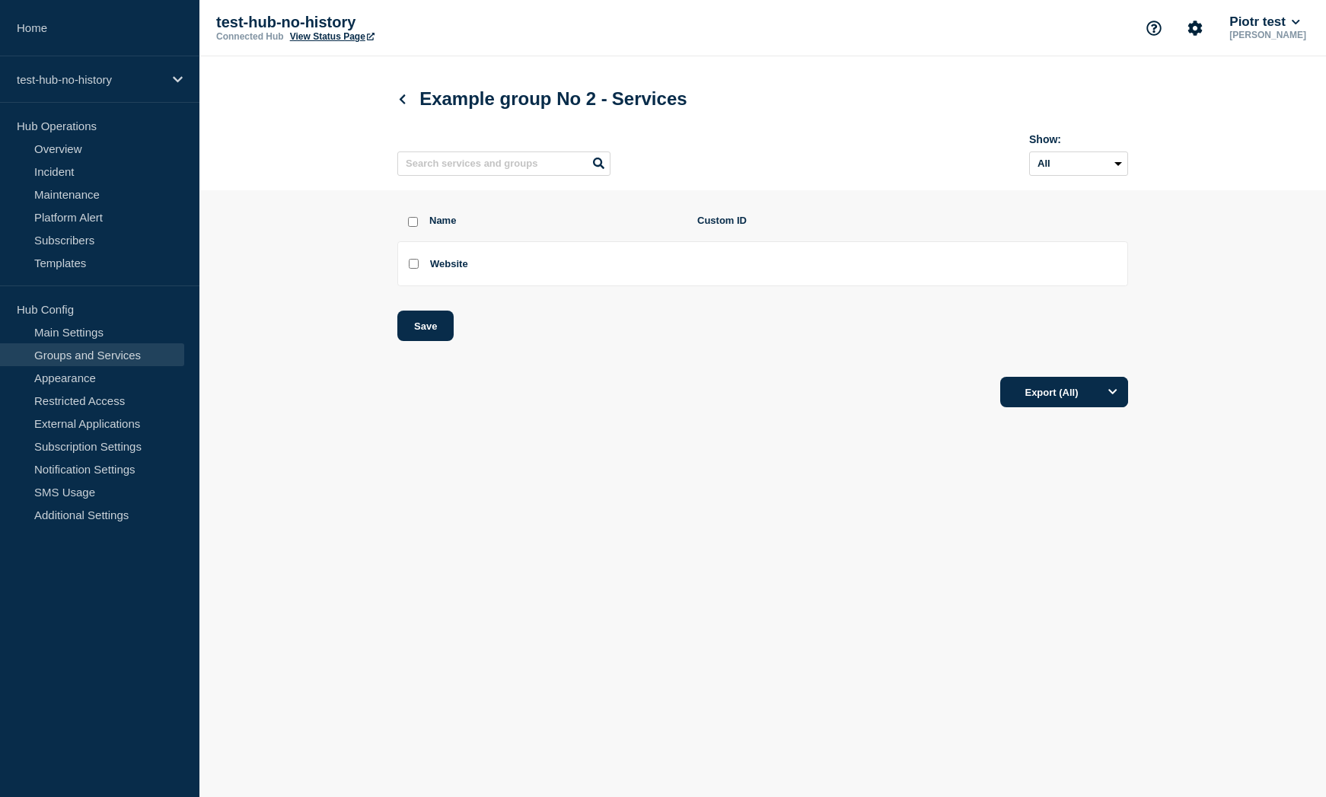
click at [413, 269] on input "Website checkbox" at bounding box center [414, 264] width 10 height 10
checkbox input "true"
click at [442, 341] on button "Save" at bounding box center [425, 326] width 56 height 30
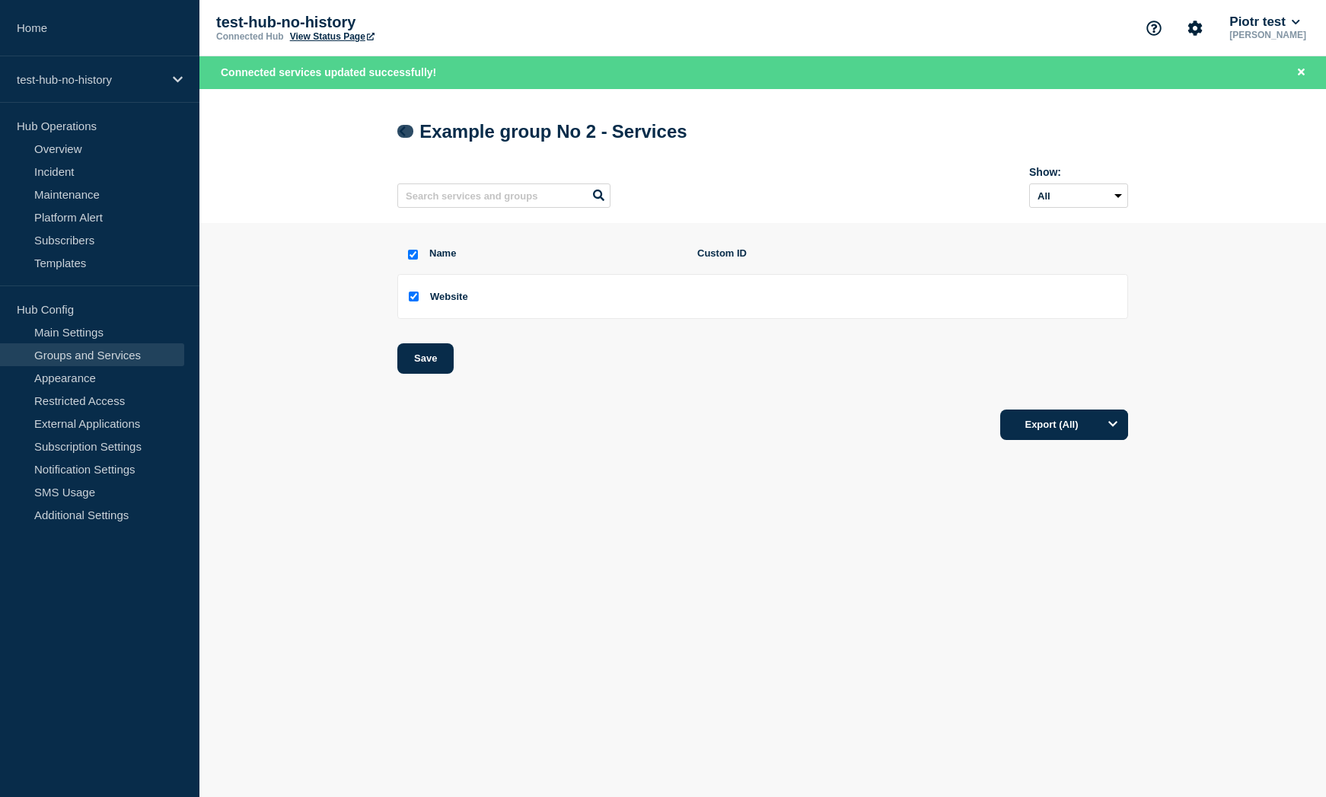
click at [402, 138] on link at bounding box center [405, 131] width 16 height 13
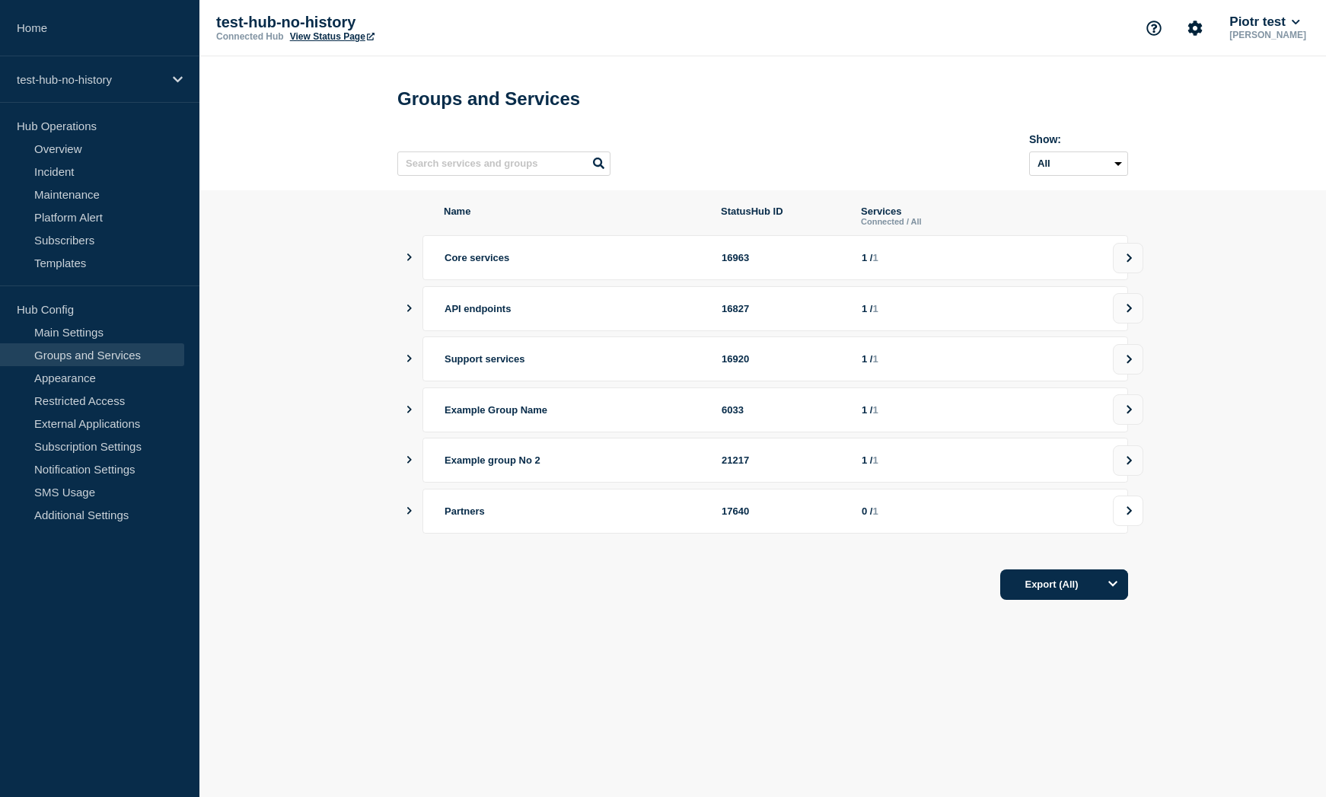
click at [1132, 517] on button at bounding box center [1128, 511] width 30 height 30
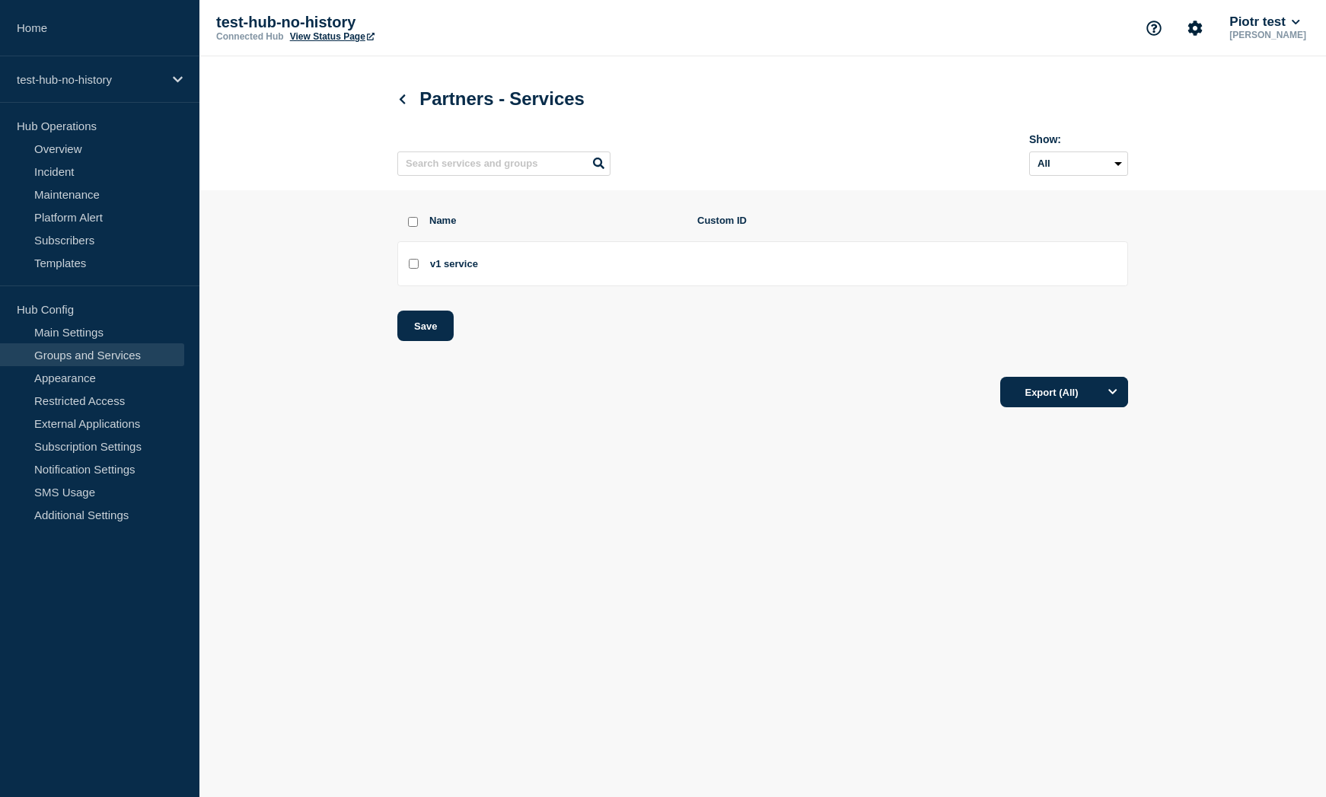
click at [416, 269] on input "v1 service checkbox" at bounding box center [414, 264] width 10 height 10
checkbox input "true"
click at [429, 328] on button "Save" at bounding box center [425, 326] width 56 height 30
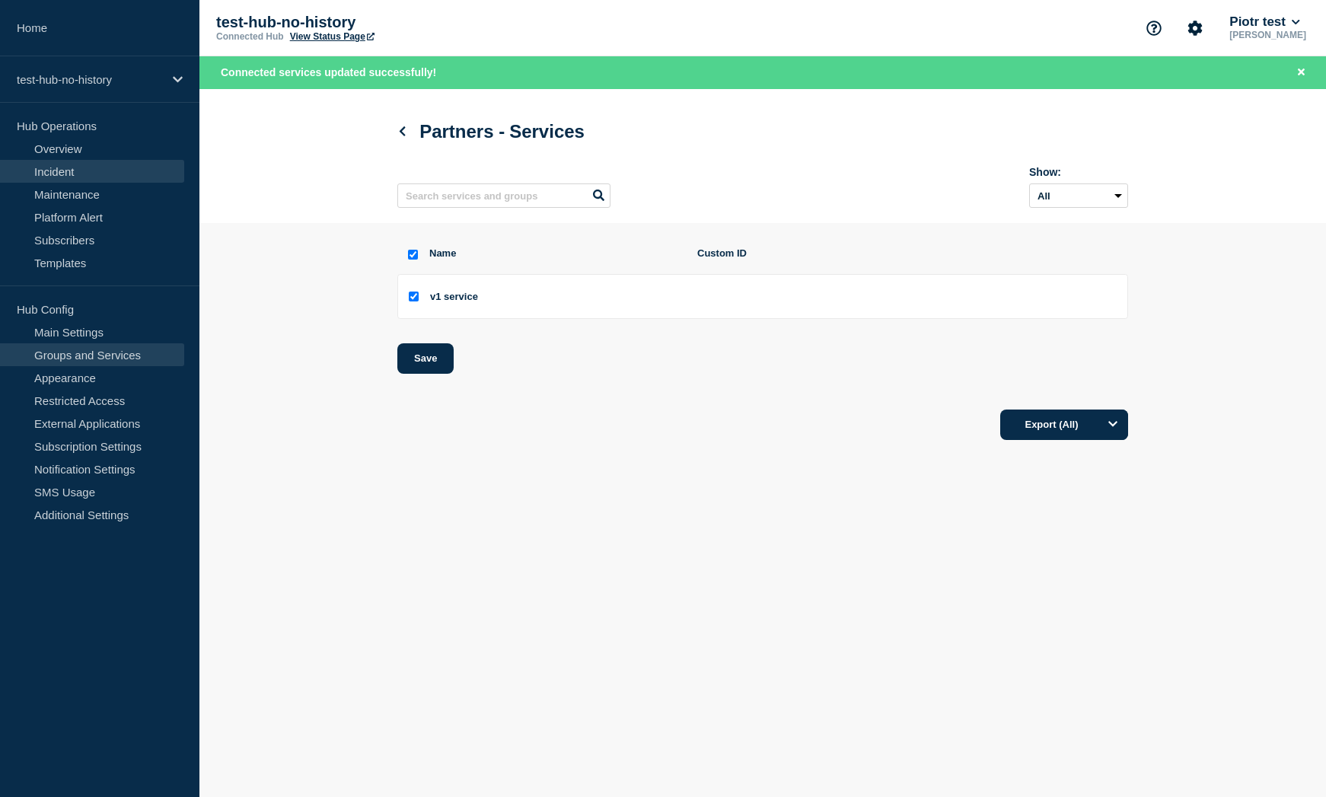
click at [91, 163] on link "Incident" at bounding box center [92, 171] width 184 height 23
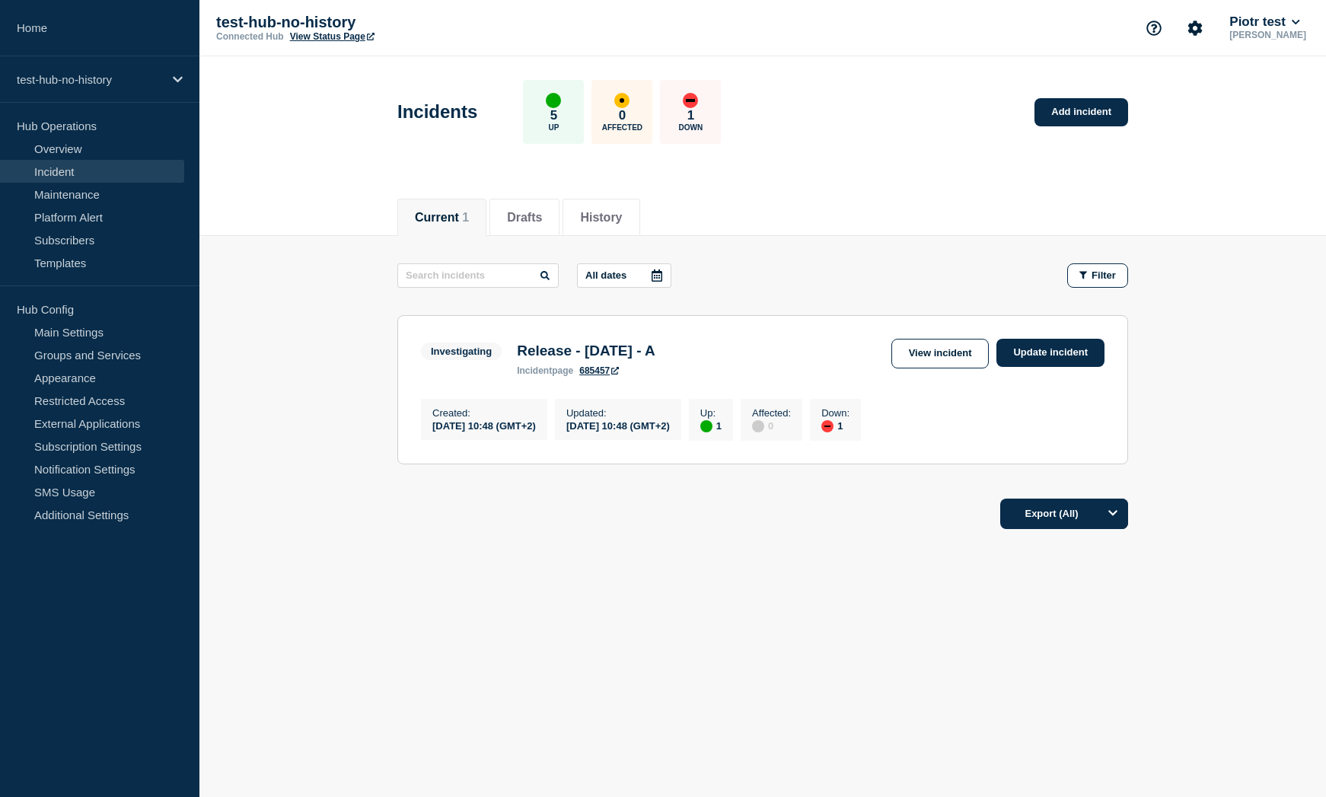
click at [330, 27] on p "test-hub-no-history" at bounding box center [368, 23] width 305 height 18
click at [322, 37] on link "View Status Page" at bounding box center [332, 36] width 85 height 11
